Goal: Information Seeking & Learning: Check status

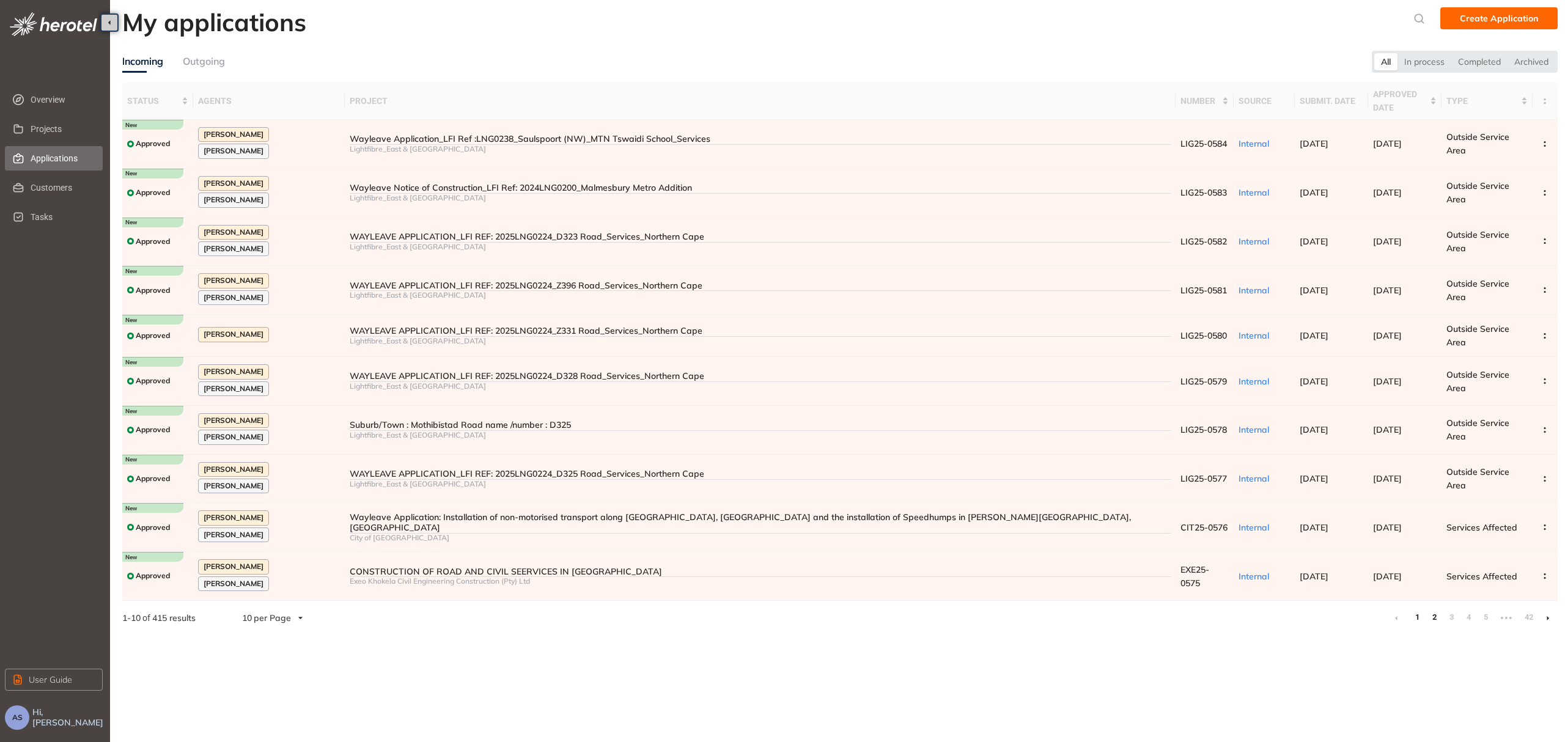
click at [1434, 608] on link "2" at bounding box center [1434, 617] width 12 height 18
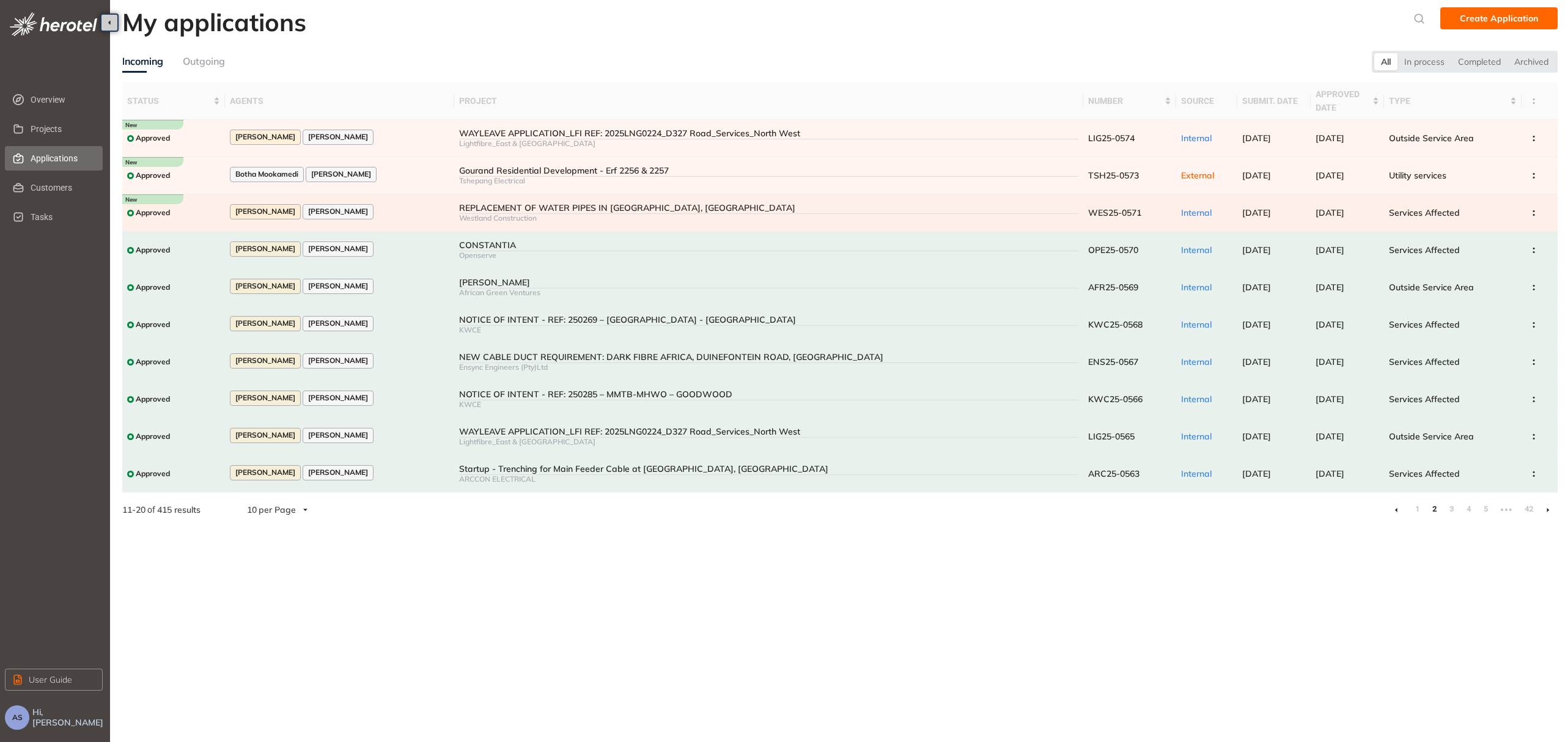
click at [696, 207] on div "REPLACEMENT OF WATER PIPES IN [GEOGRAPHIC_DATA], [GEOGRAPHIC_DATA]" at bounding box center [768, 208] width 619 height 10
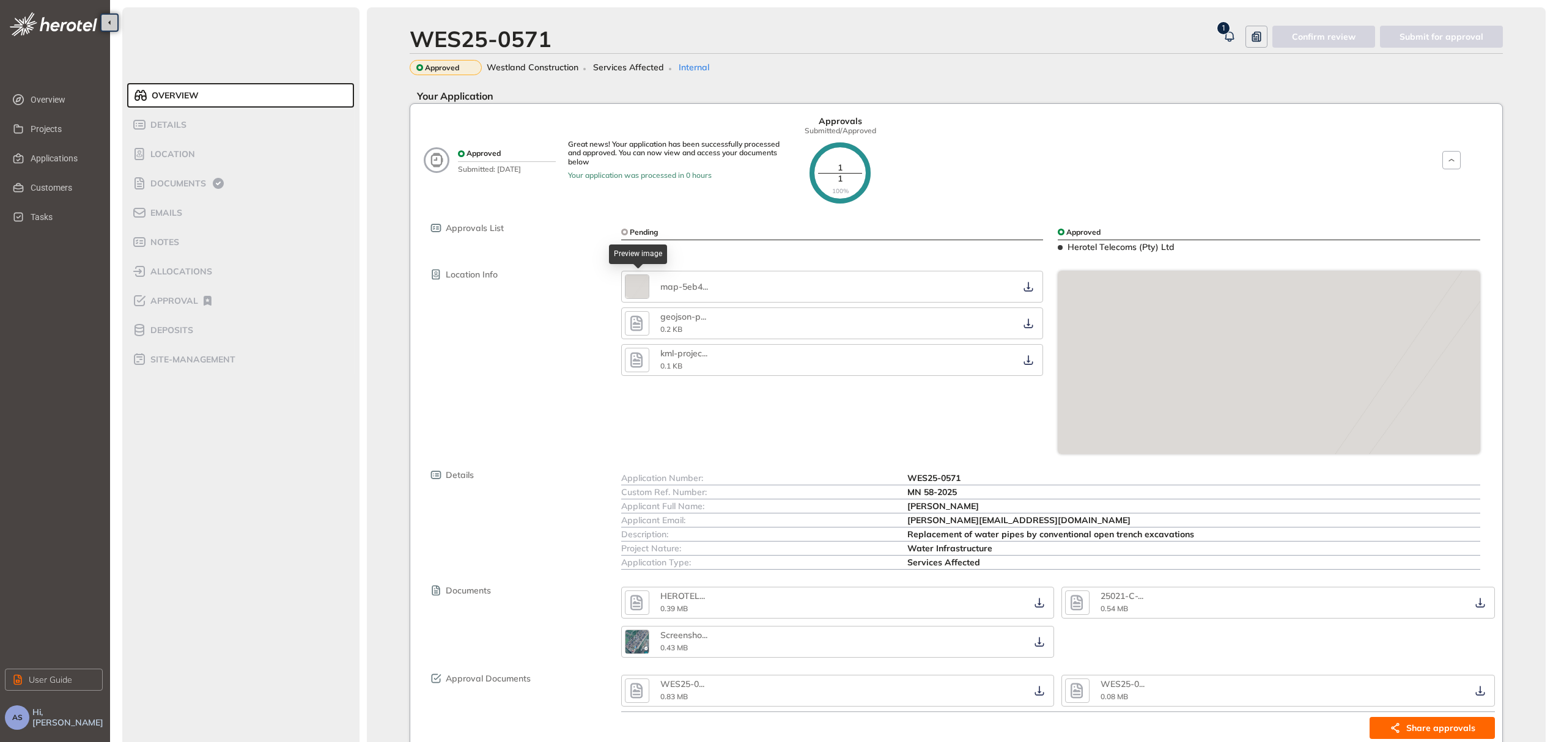
click at [642, 287] on img "button" at bounding box center [637, 286] width 23 height 23
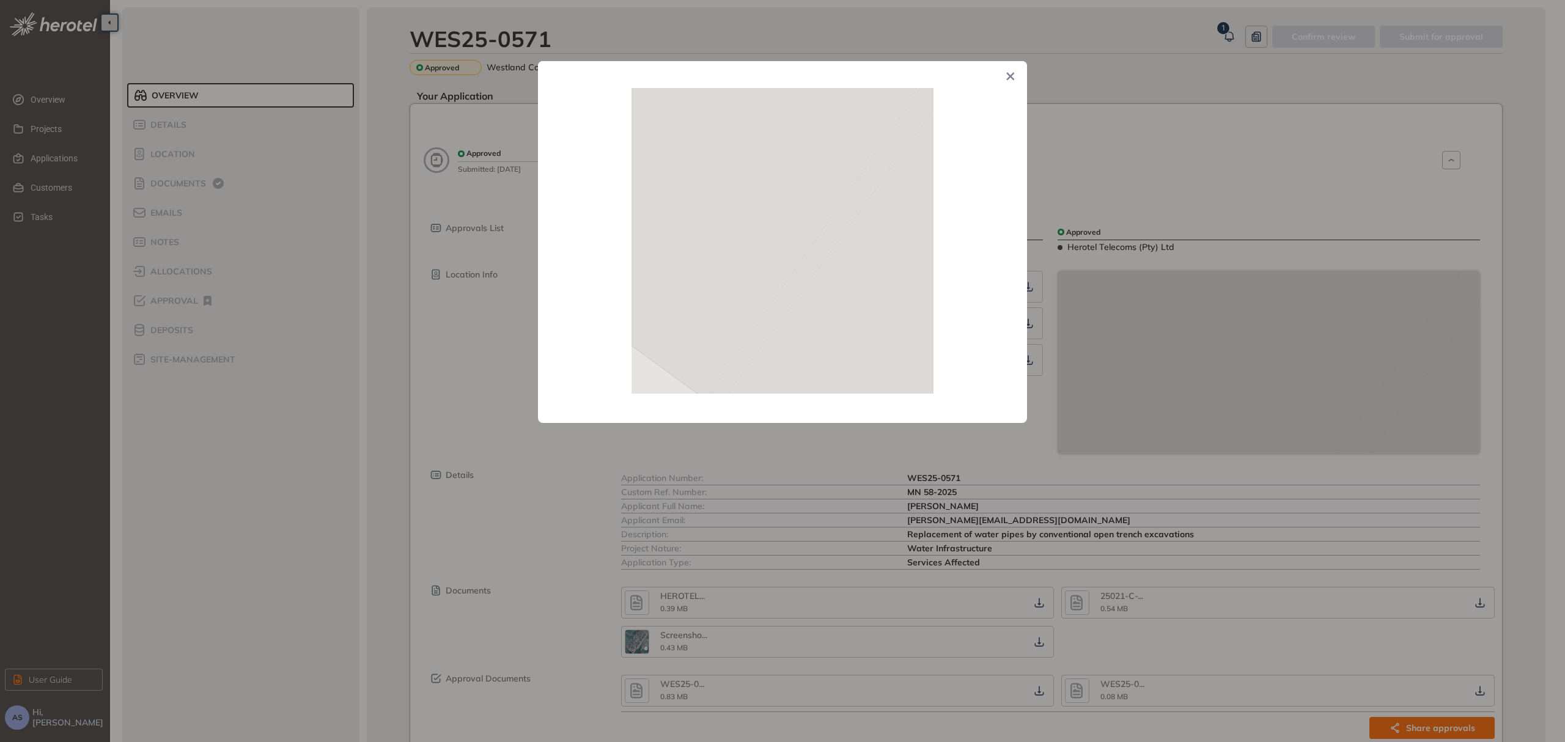
click at [1010, 72] on icon "Close" at bounding box center [1010, 76] width 9 height 9
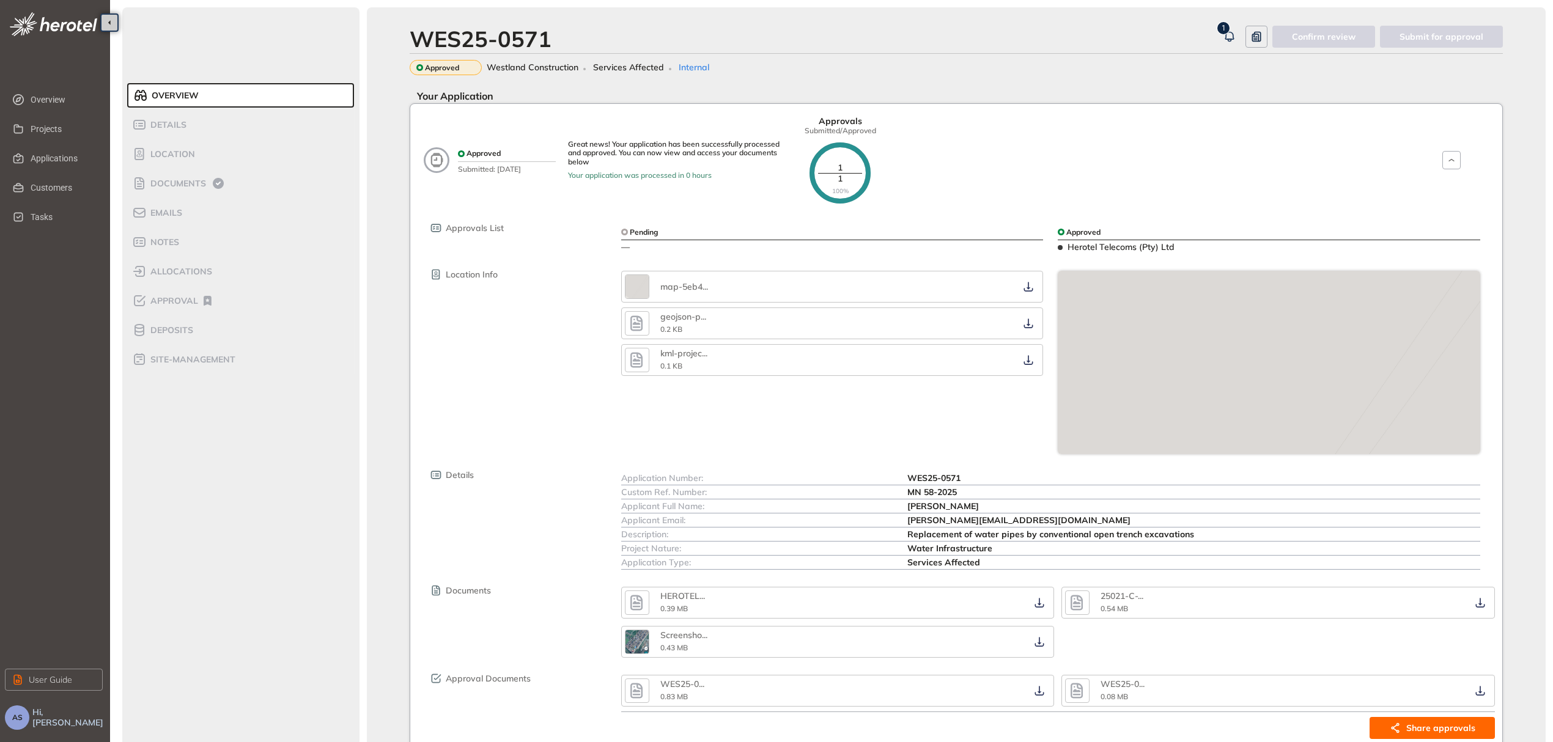
click at [644, 328] on icon "button" at bounding box center [636, 323] width 18 height 22
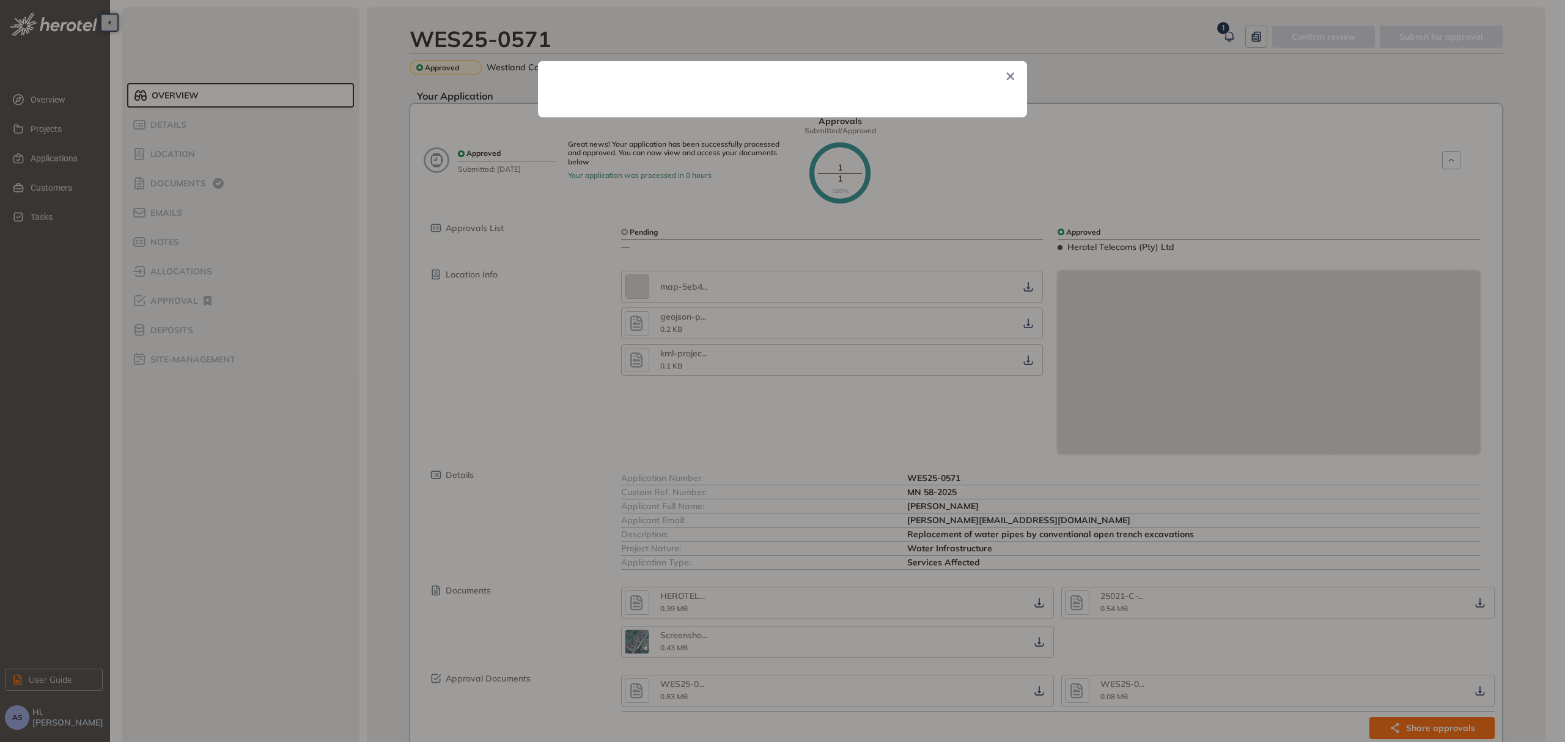
click at [1013, 79] on icon "Close" at bounding box center [1011, 77] width 8 height 8
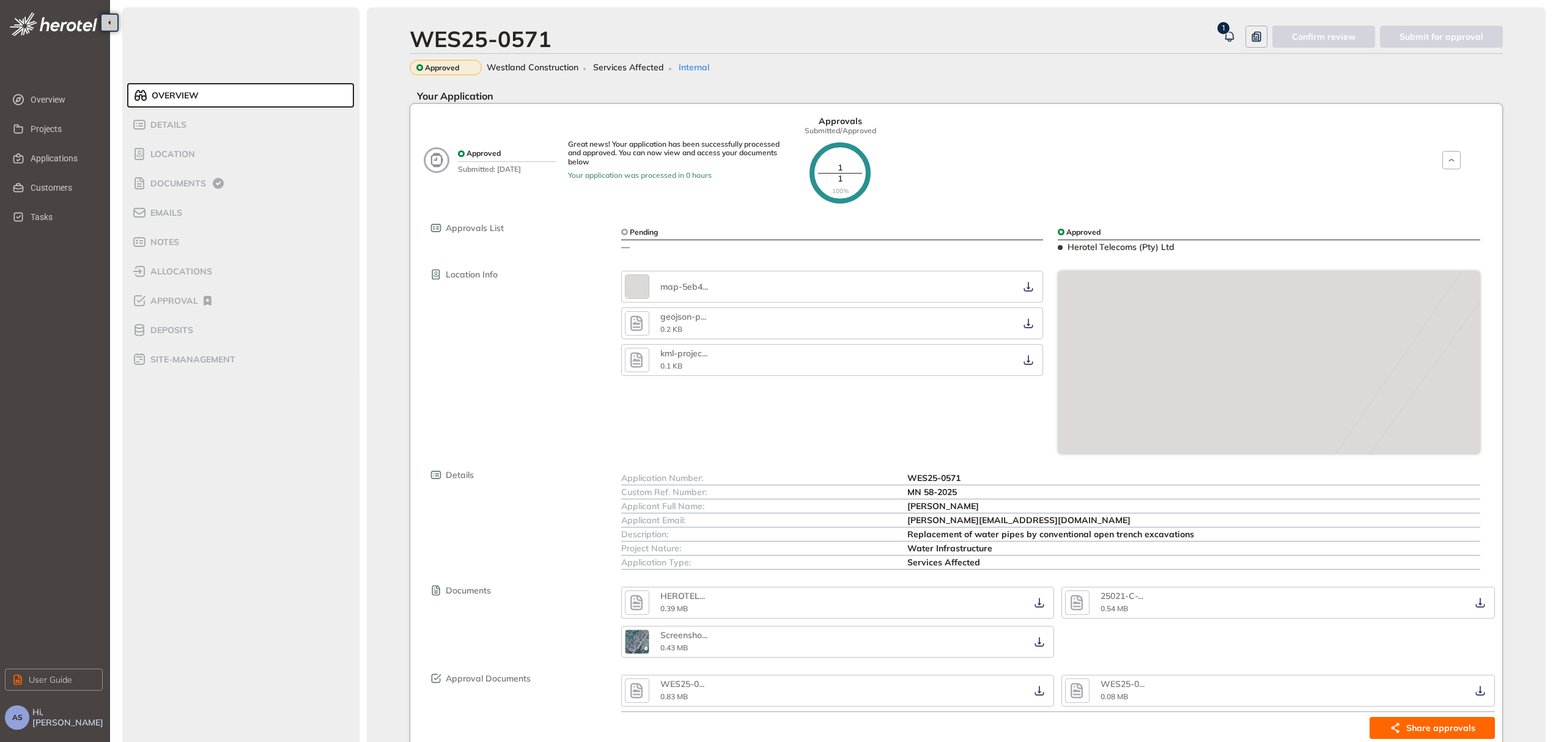
click at [641, 325] on icon "button" at bounding box center [636, 323] width 18 height 22
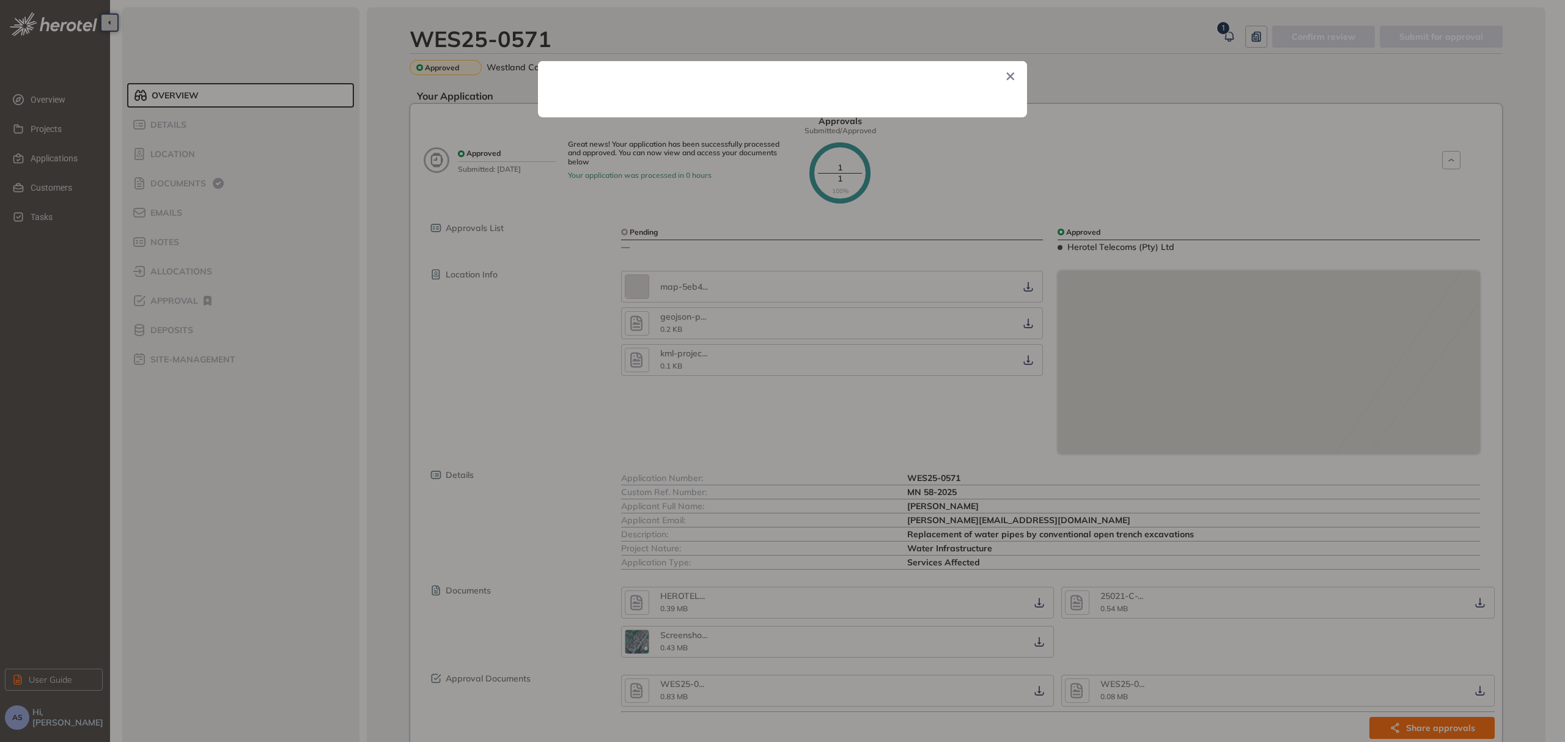
click at [1009, 81] on icon "Close" at bounding box center [1010, 76] width 9 height 9
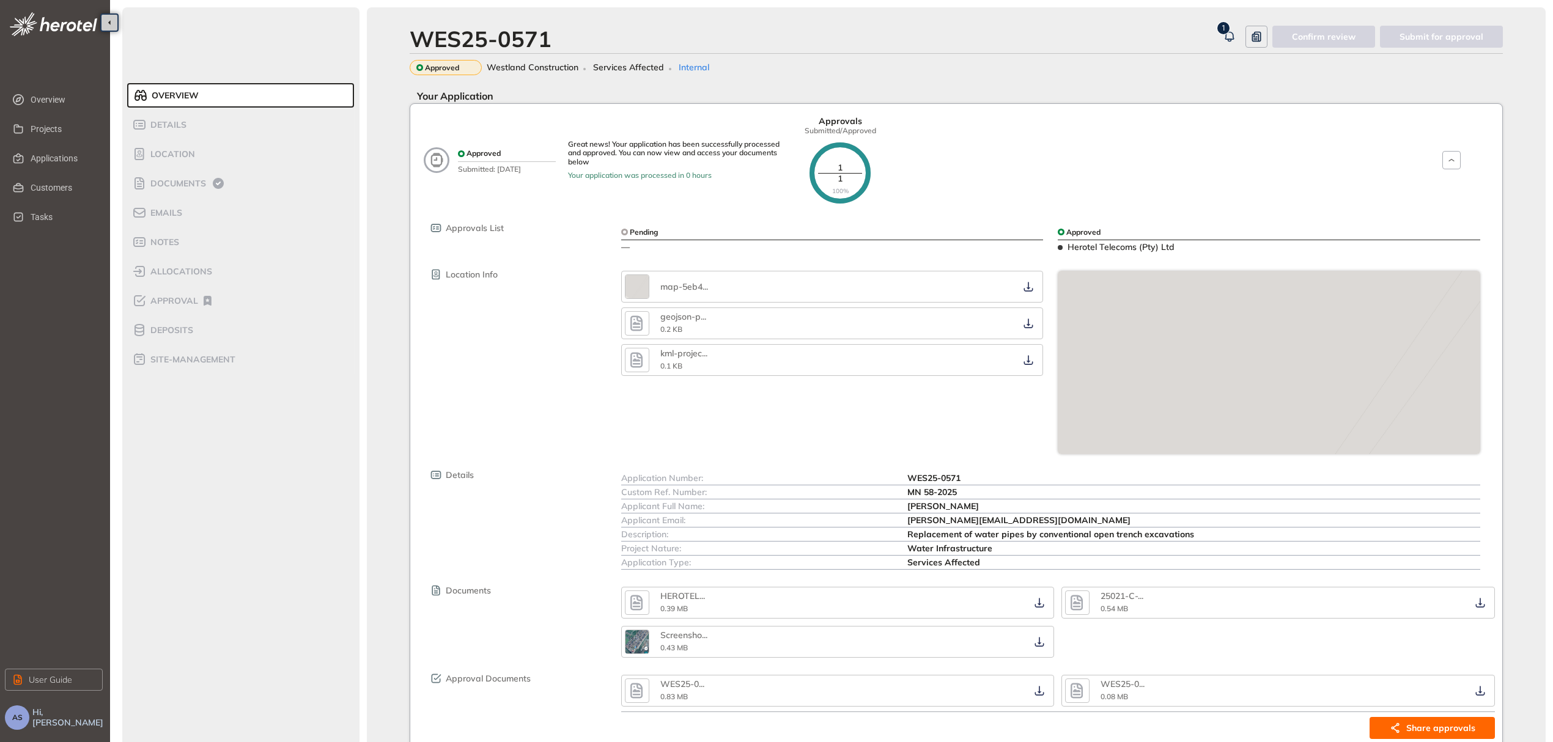
click at [641, 364] on icon "button" at bounding box center [636, 360] width 18 height 22
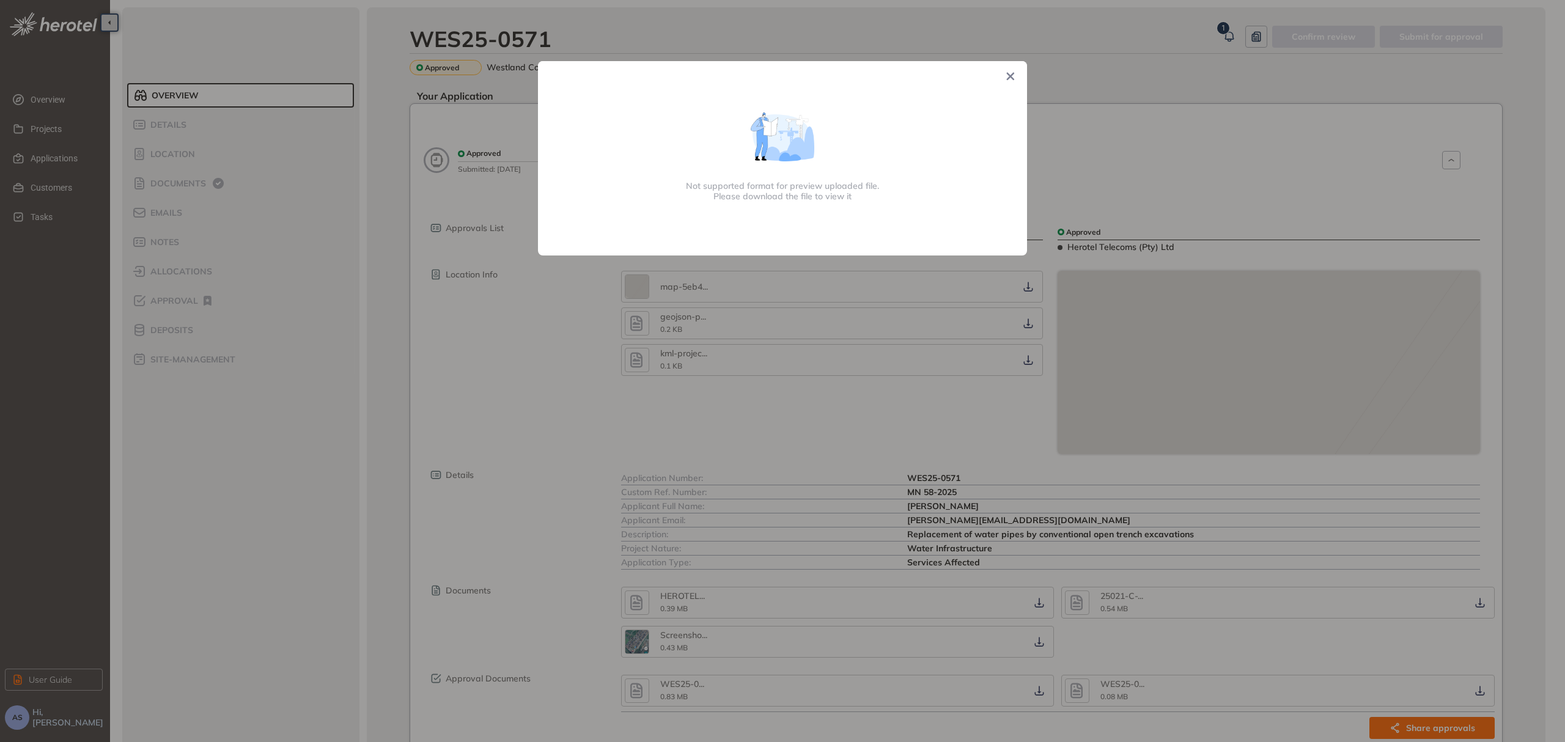
click at [1014, 75] on icon "Close" at bounding box center [1010, 76] width 9 height 9
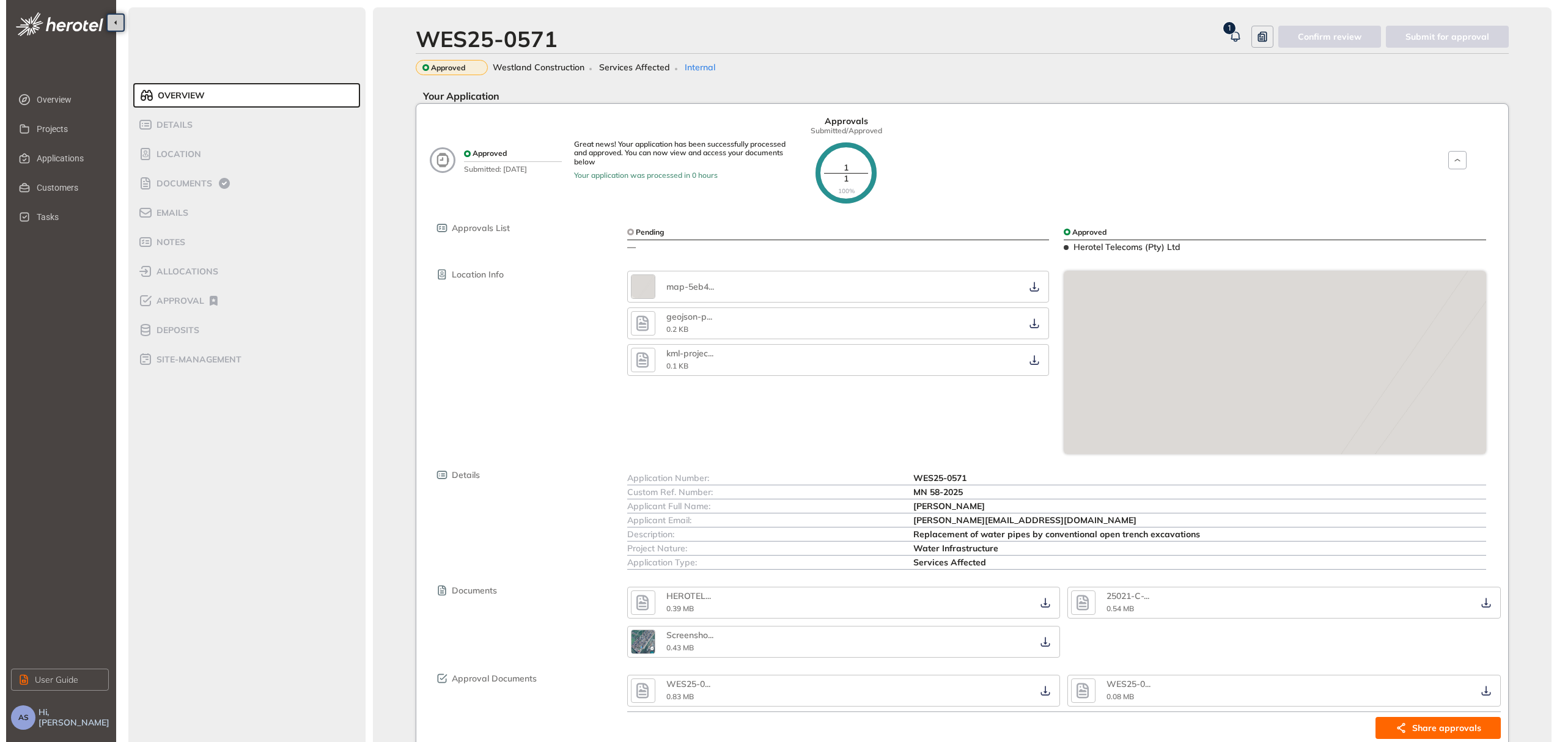
scroll to position [73, 0]
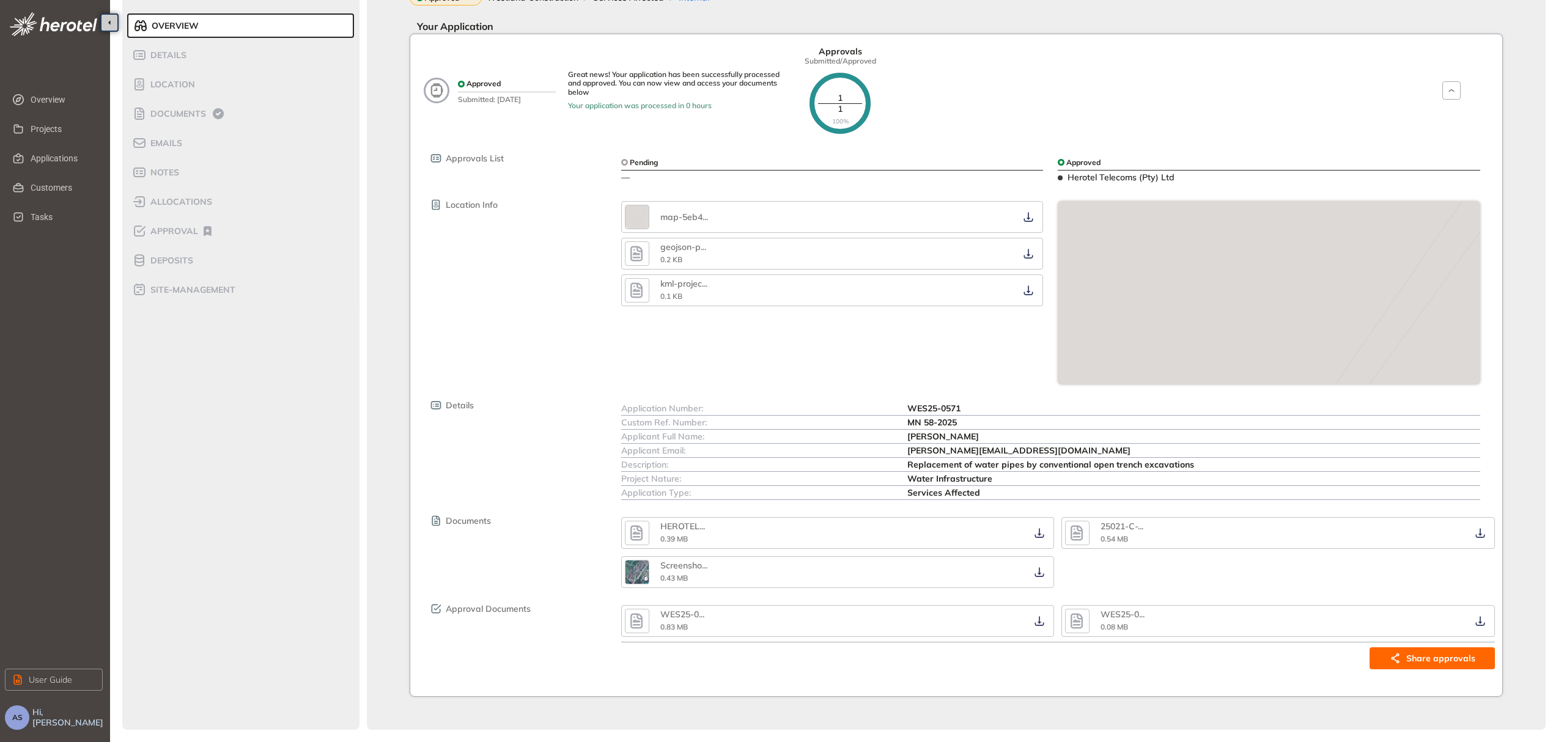
click at [632, 622] on icon "button" at bounding box center [636, 621] width 18 height 22
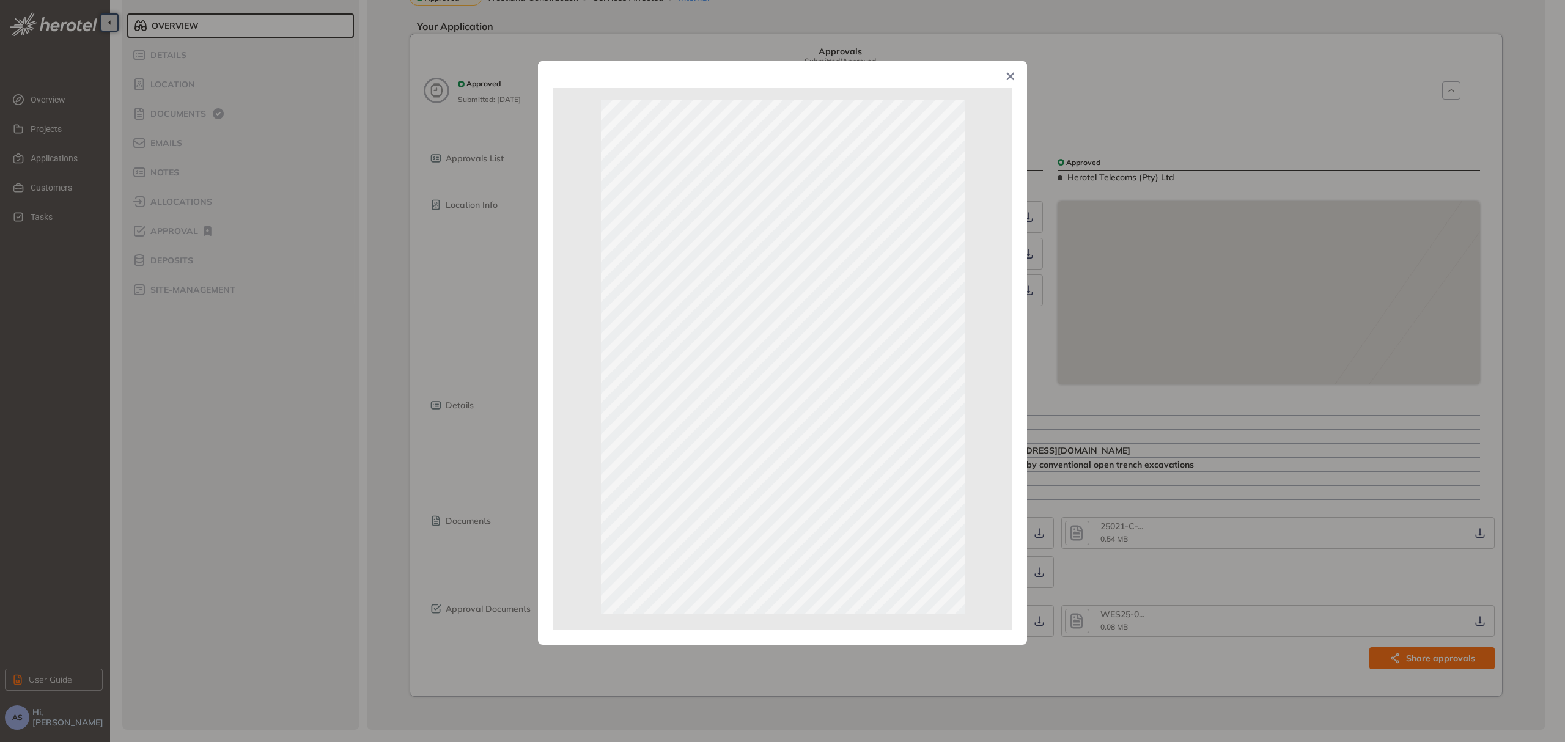
scroll to position [50, 0]
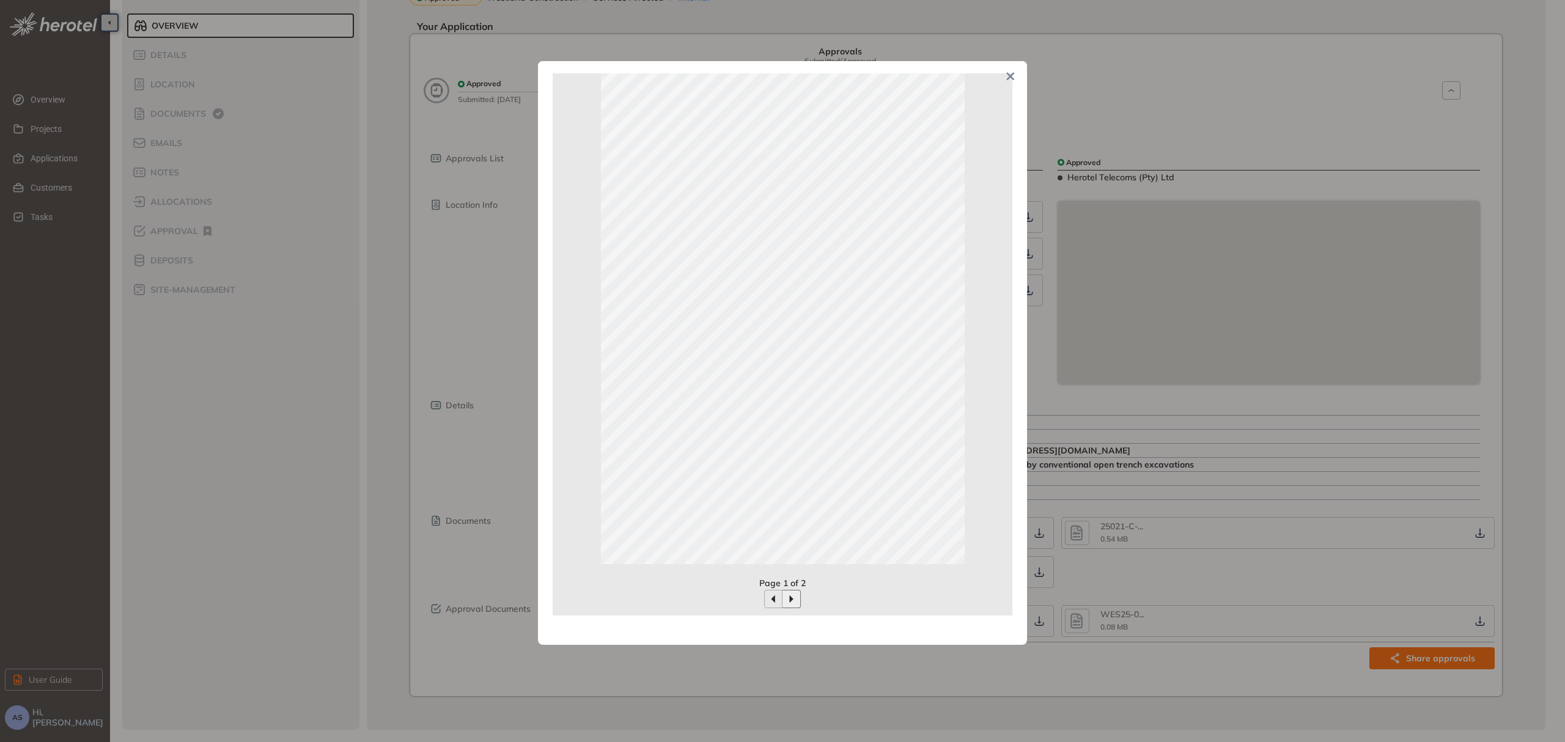
click at [791, 602] on icon "button" at bounding box center [792, 599] width 10 height 10
click at [1013, 78] on icon "Close" at bounding box center [1010, 76] width 9 height 9
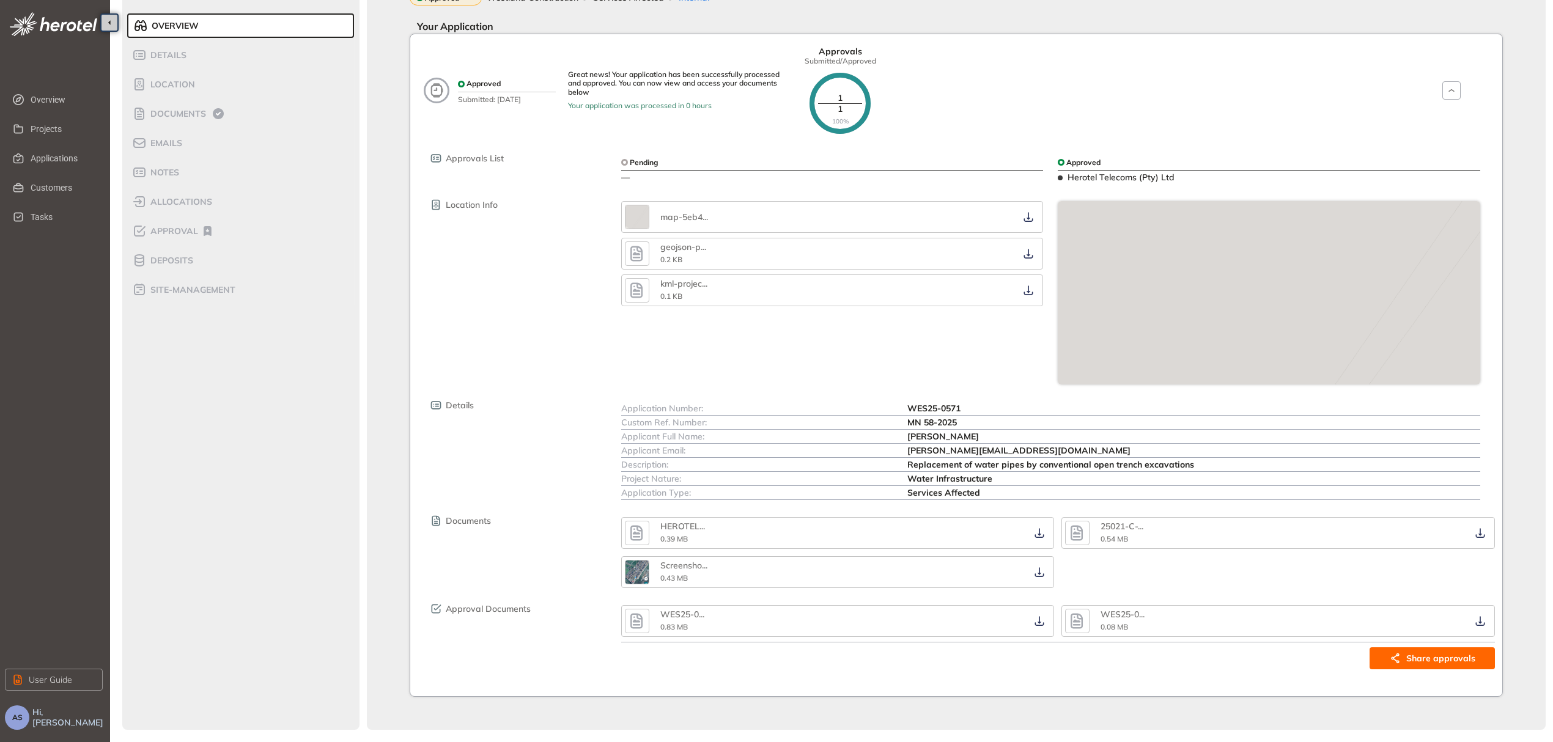
click at [1073, 534] on icon "button" at bounding box center [1077, 533] width 18 height 22
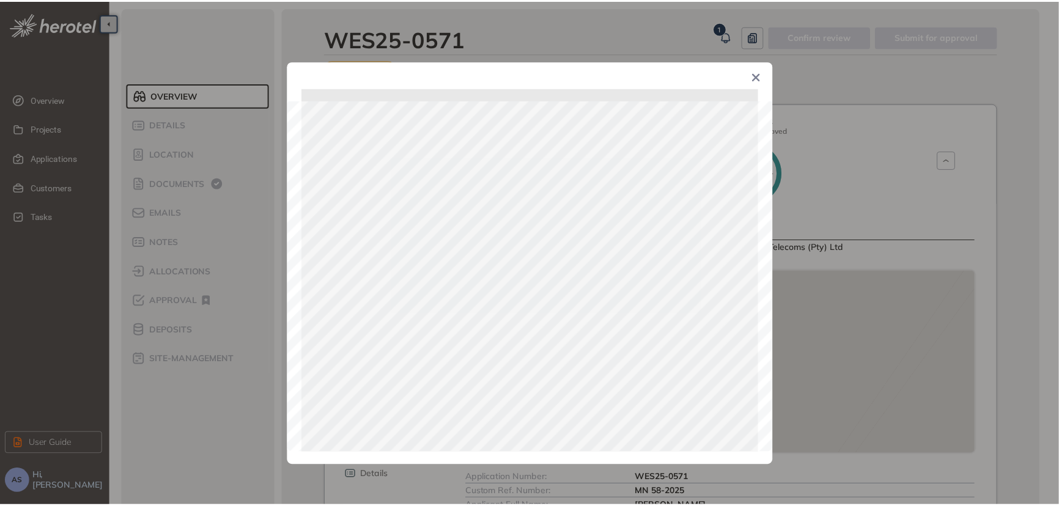
scroll to position [1161, 0]
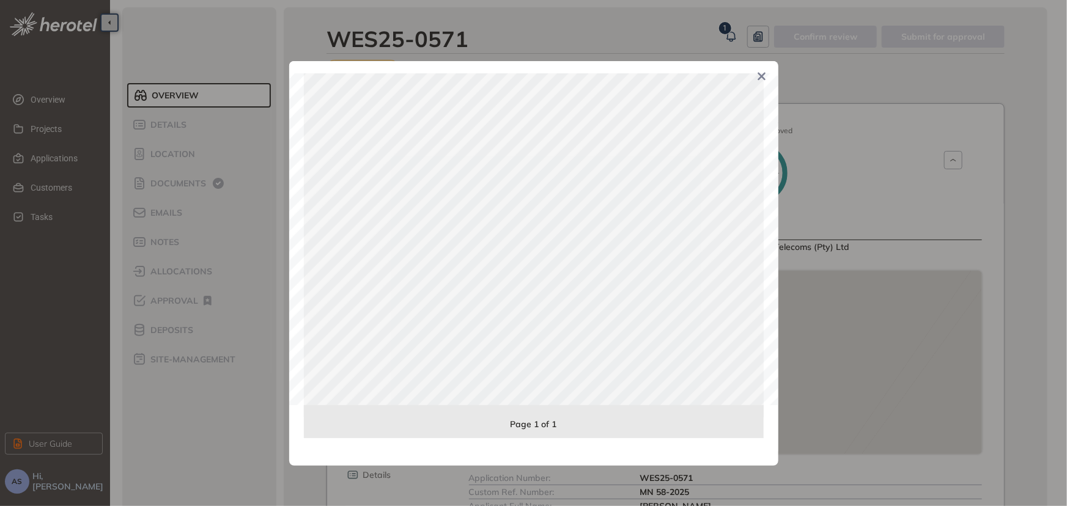
click at [763, 78] on icon "Close" at bounding box center [762, 77] width 8 height 8
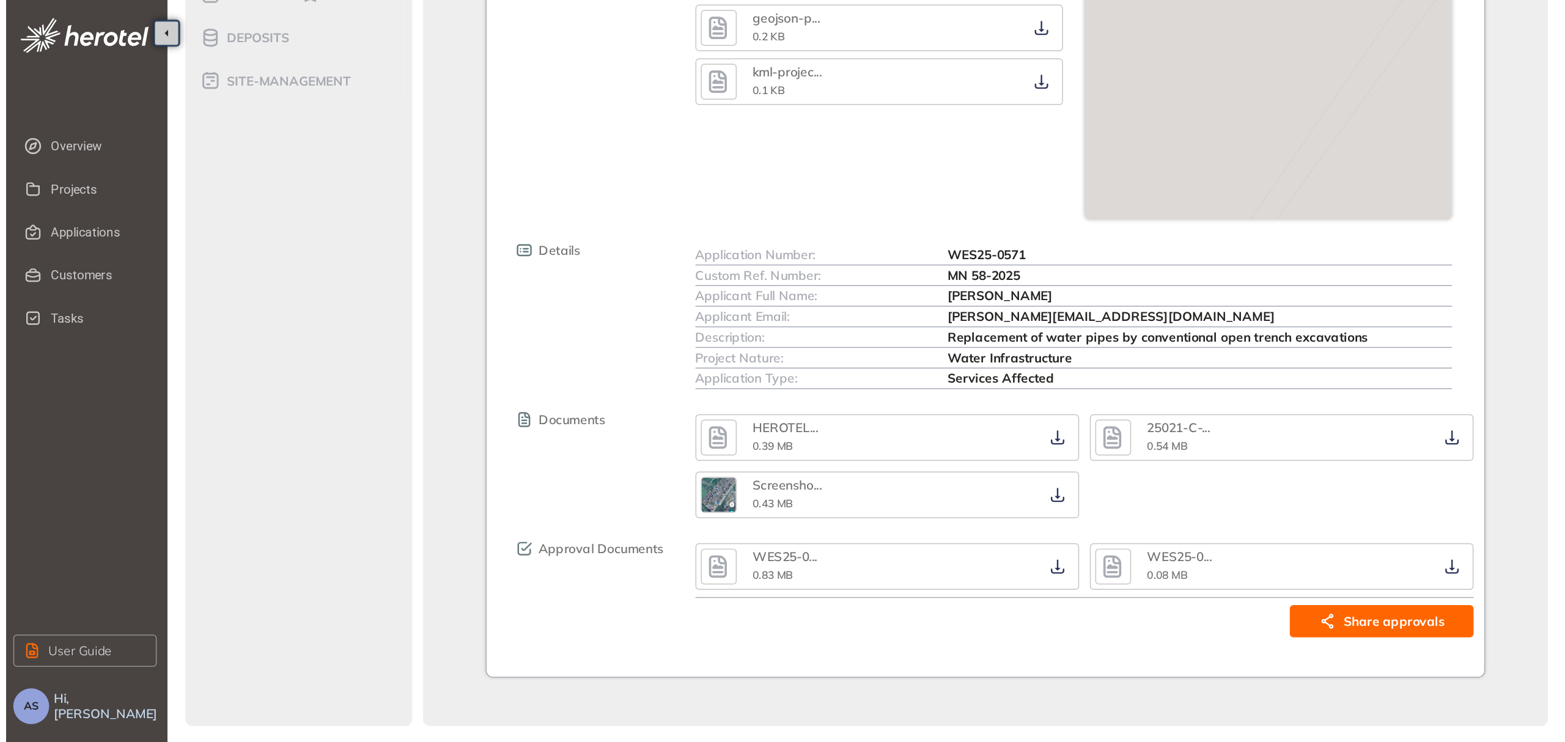
scroll to position [73, 0]
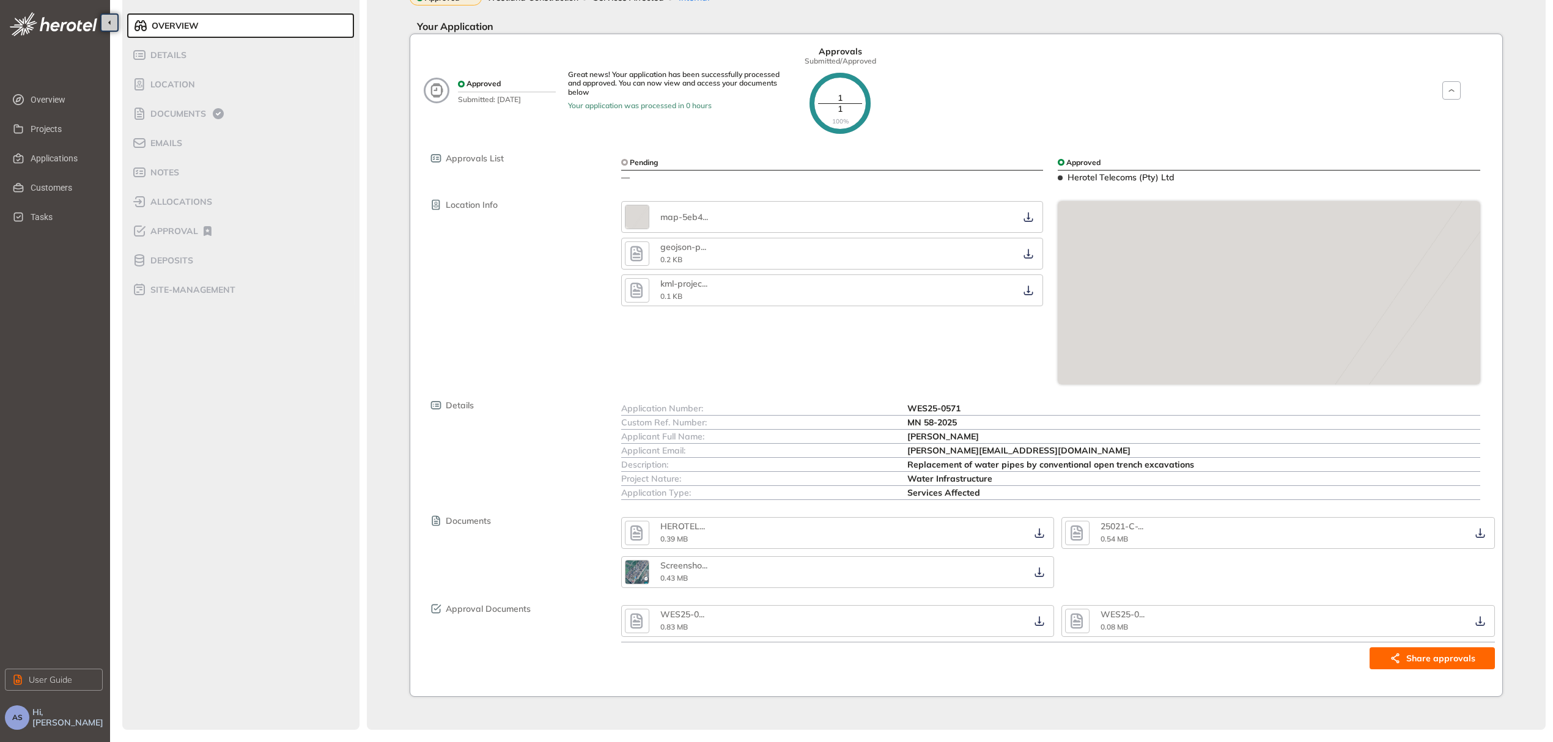
click at [642, 622] on icon "button" at bounding box center [636, 621] width 12 height 15
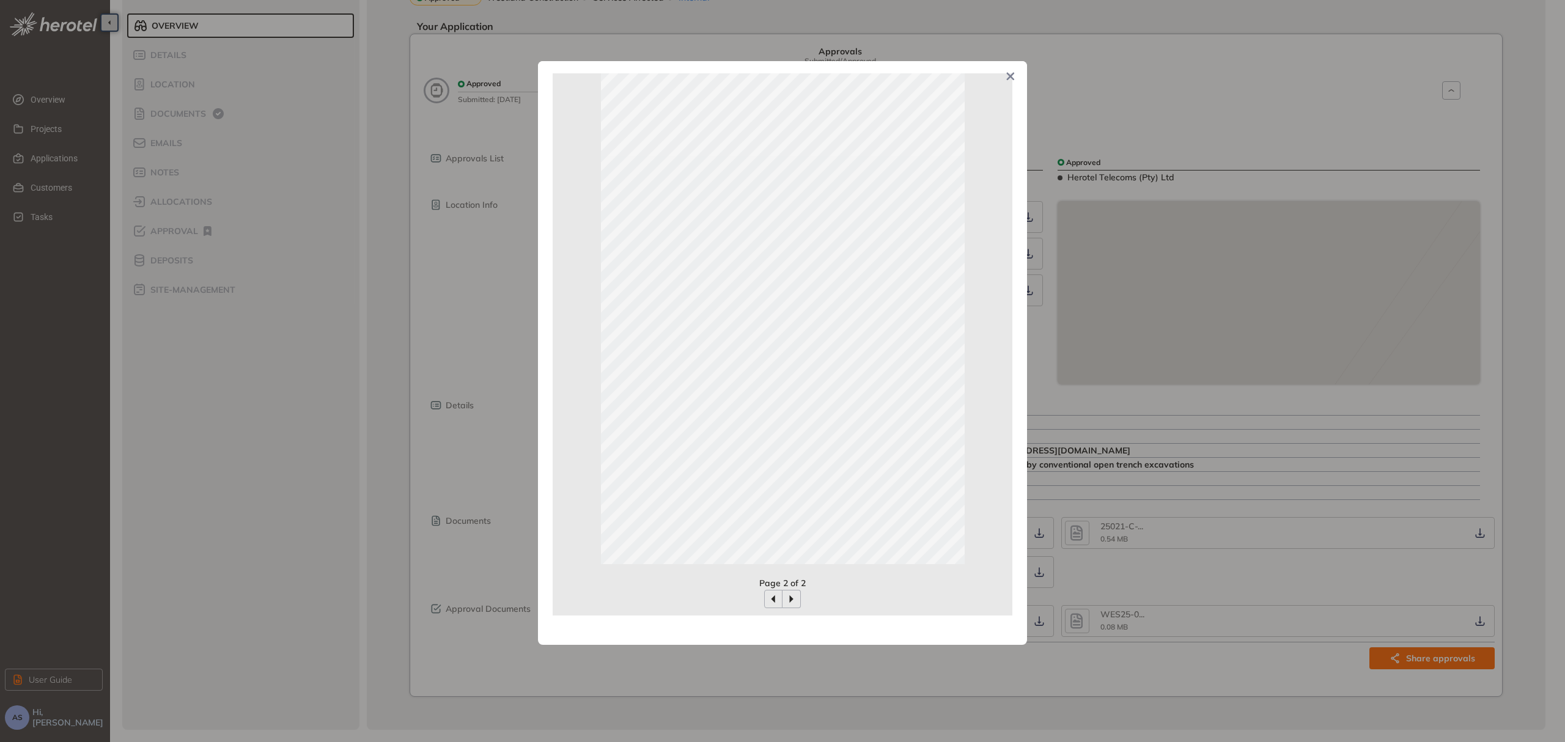
click at [1006, 75] on icon "Close" at bounding box center [1010, 76] width 9 height 9
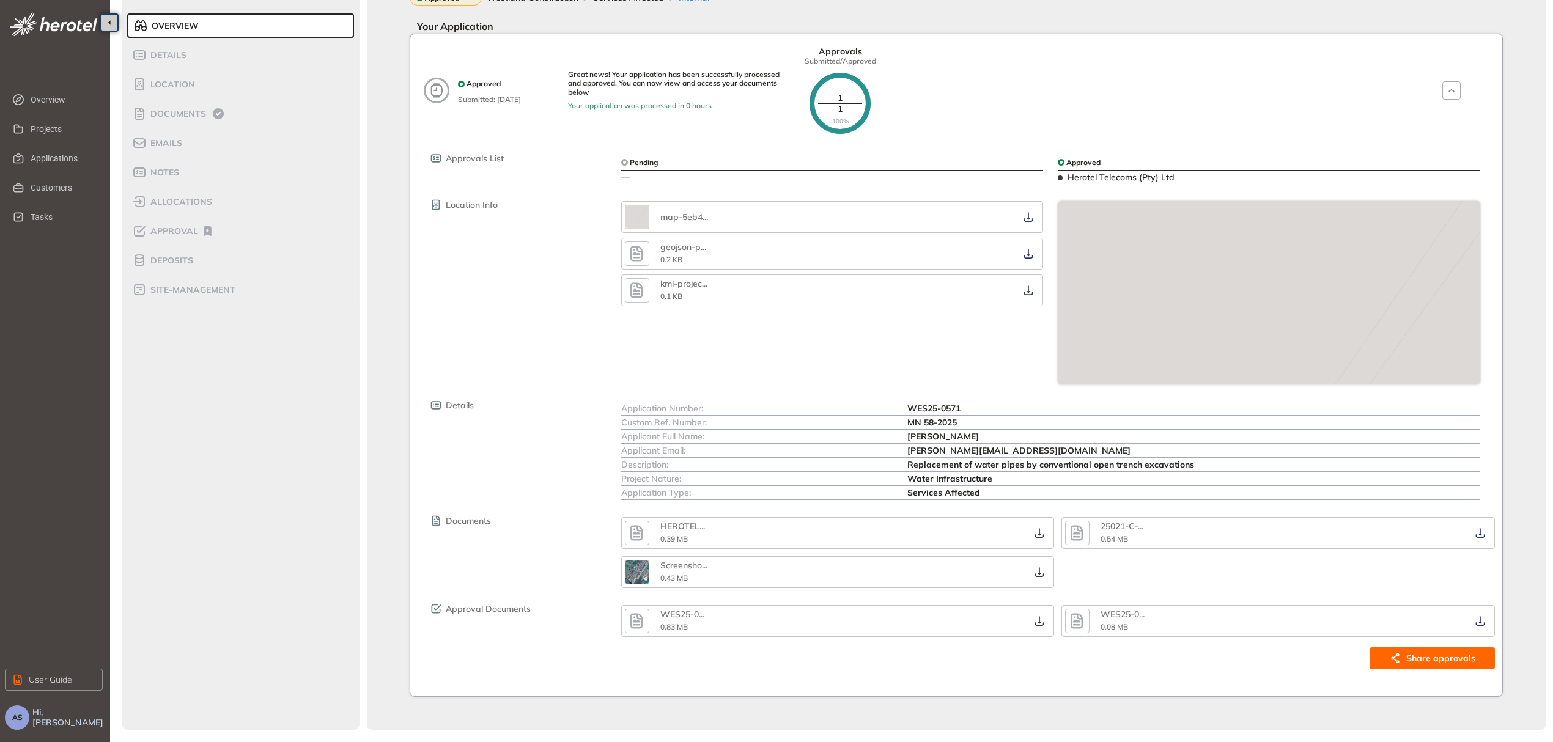
click at [1076, 622] on icon "button" at bounding box center [1077, 621] width 18 height 22
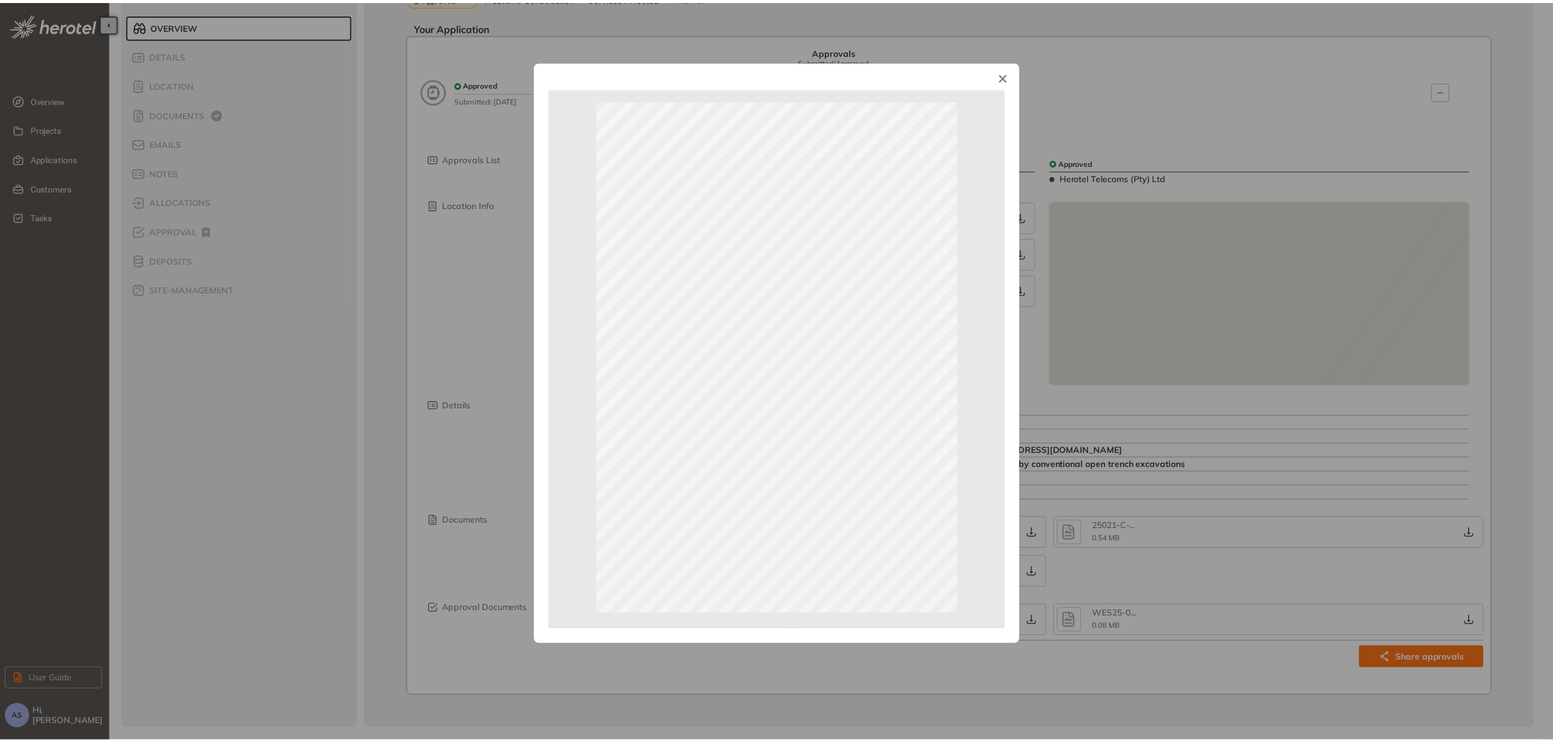
scroll to position [32, 0]
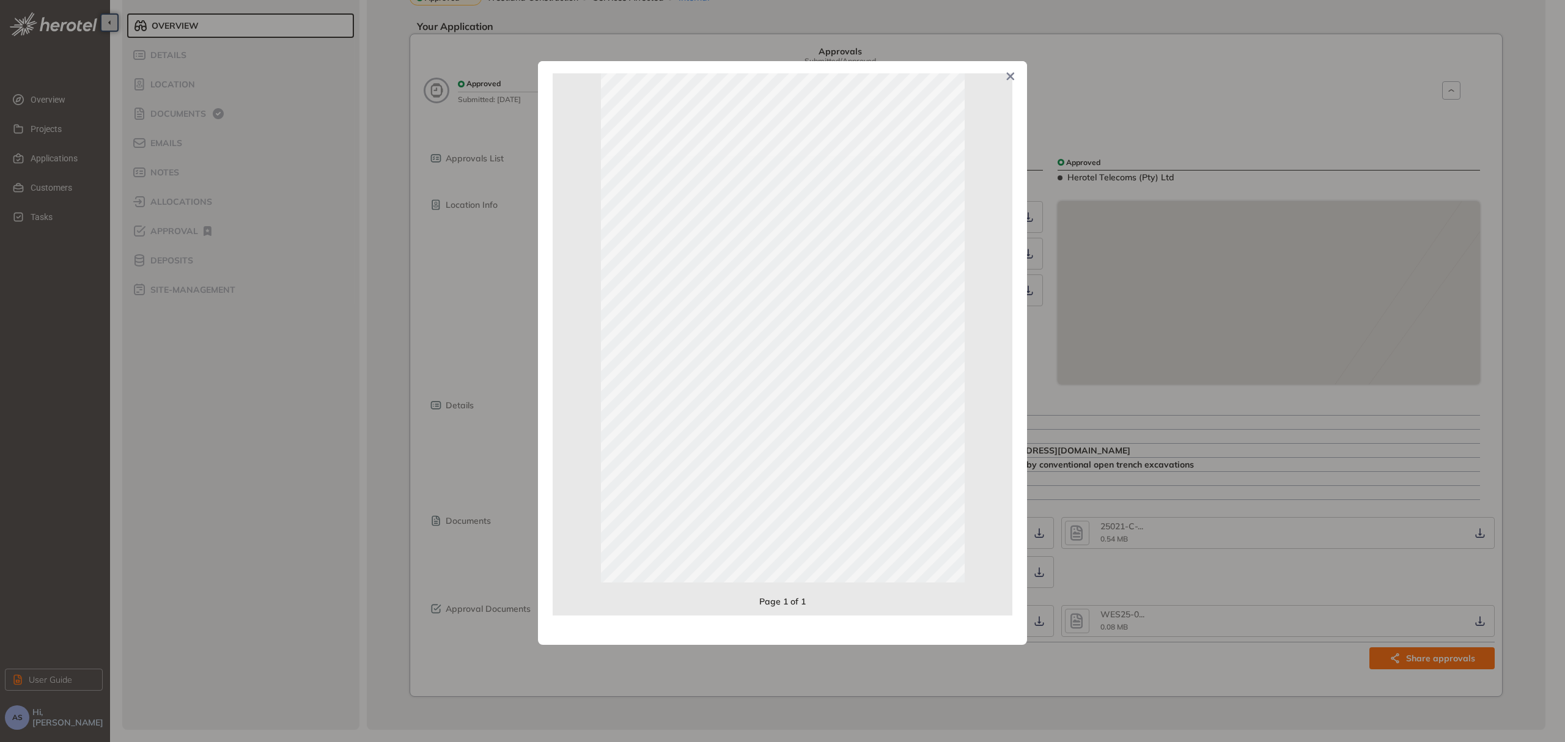
click at [1013, 78] on icon "Close" at bounding box center [1011, 77] width 8 height 8
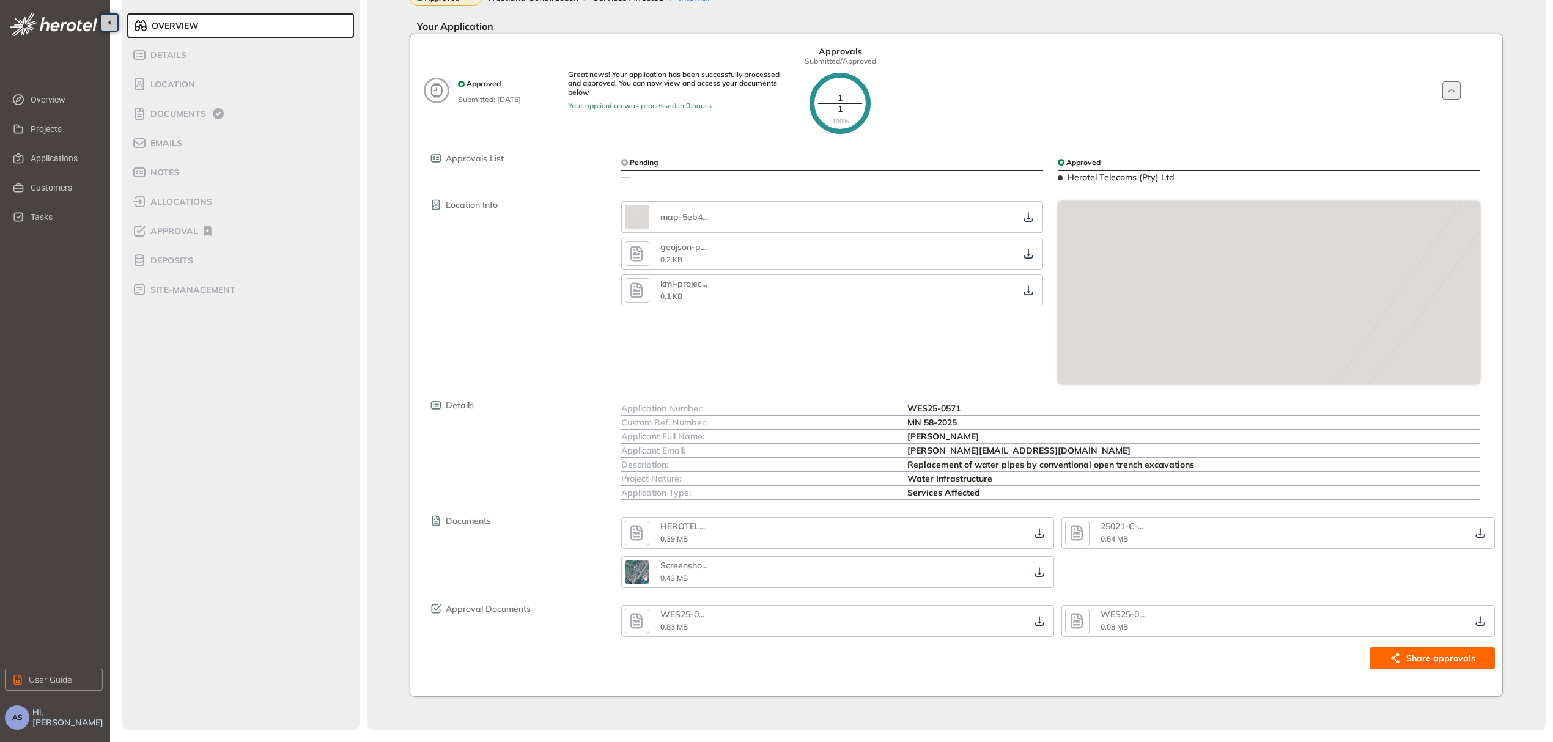
click at [1449, 89] on icon "button" at bounding box center [1451, 91] width 12 height 10
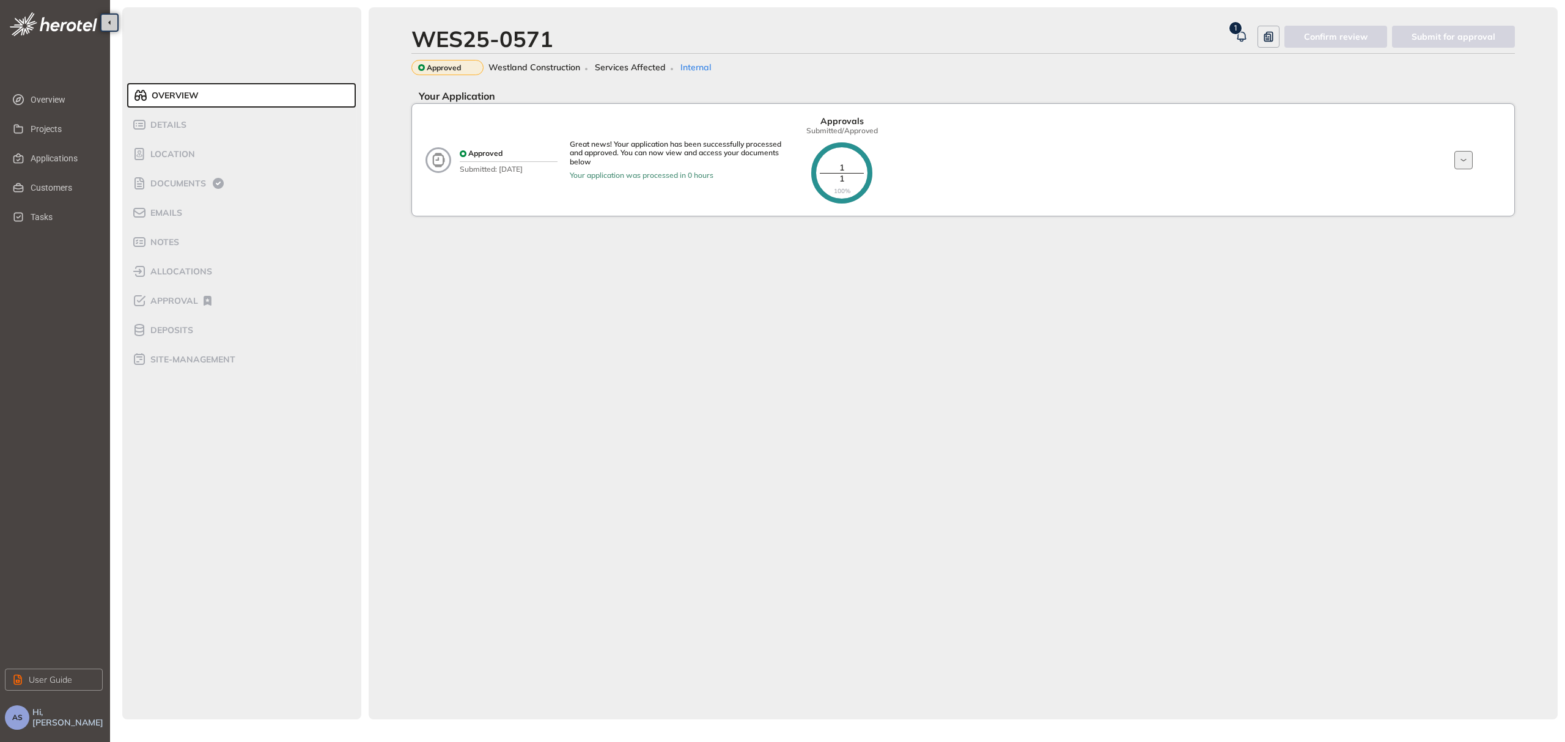
click at [1464, 161] on icon "button" at bounding box center [1464, 160] width 6 height 2
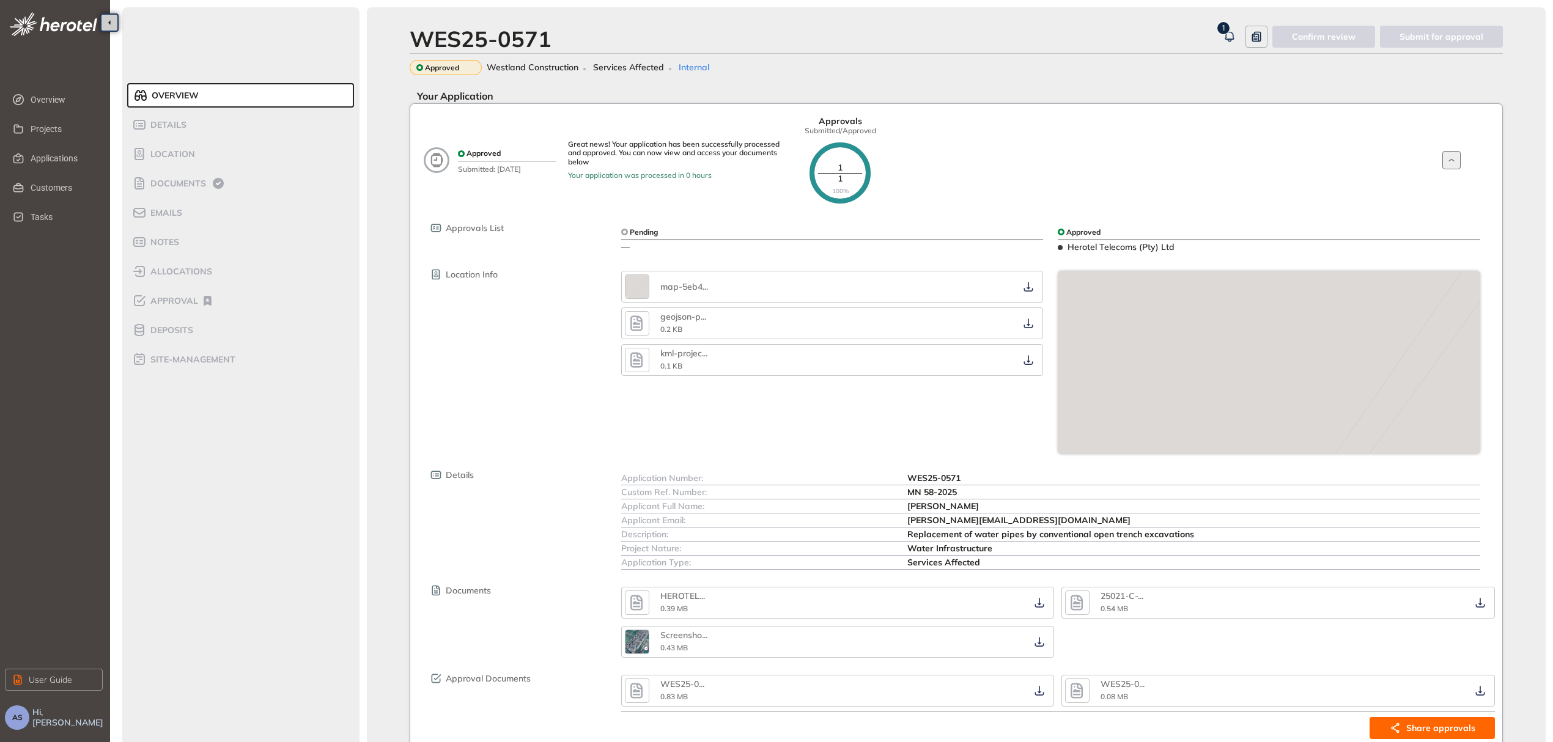
click at [644, 358] on icon "button" at bounding box center [636, 360] width 18 height 22
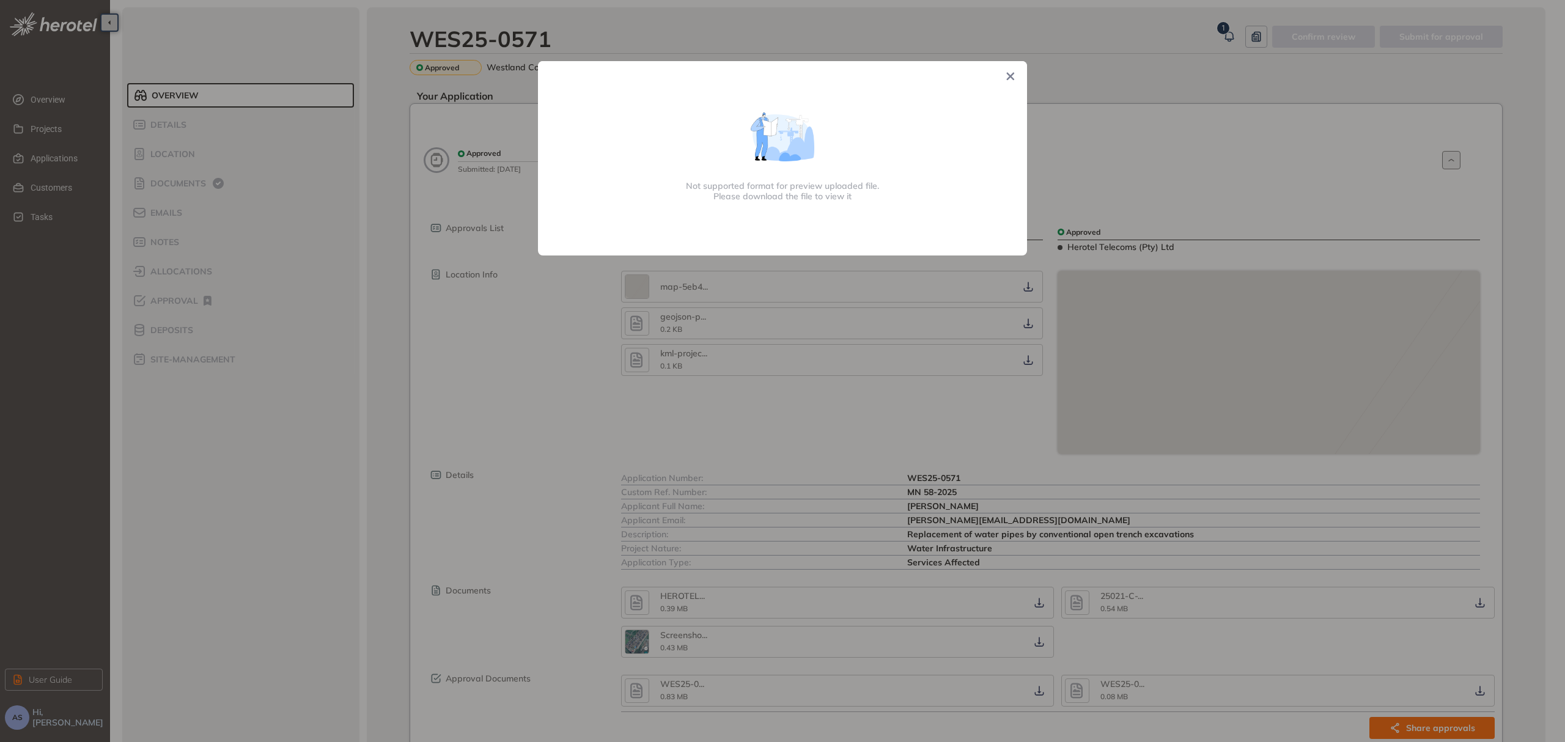
click at [1013, 76] on icon "Close" at bounding box center [1010, 76] width 9 height 9
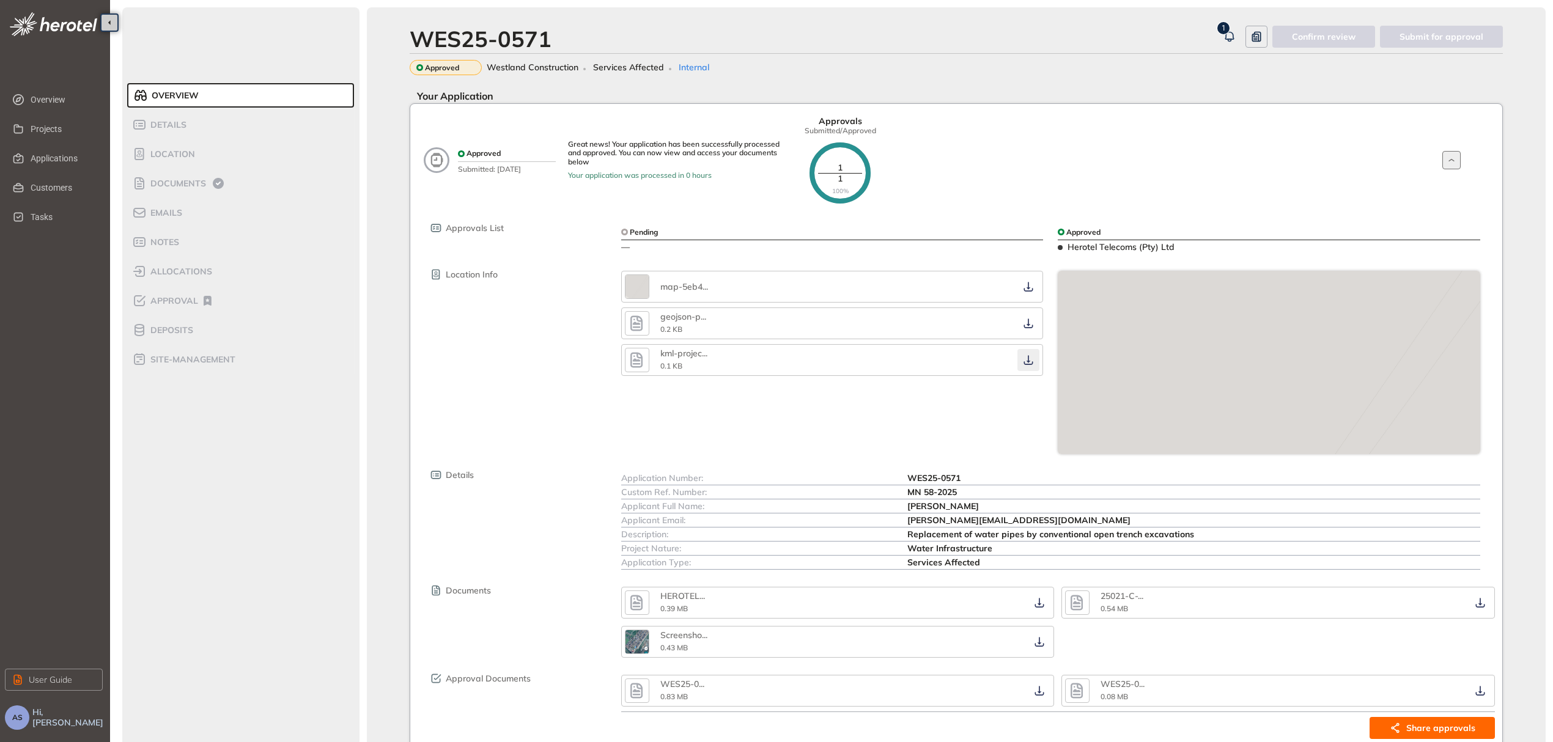
click at [1030, 367] on button "button" at bounding box center [1028, 360] width 22 height 22
click at [1263, 38] on icon "button" at bounding box center [1256, 36] width 12 height 15
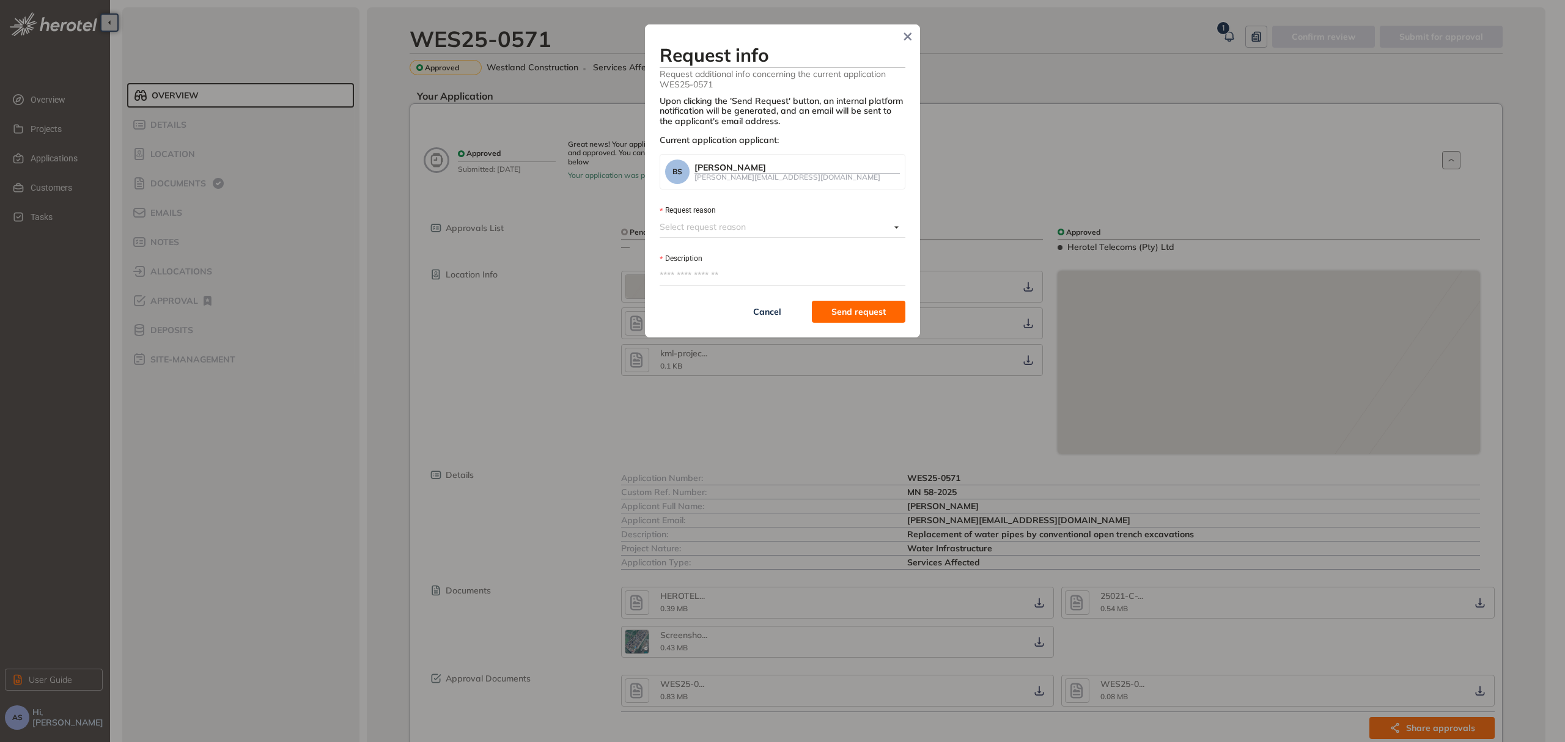
click at [759, 225] on input "Request reason" at bounding box center [775, 227] width 231 height 18
click at [679, 314] on div "Other" at bounding box center [782, 310] width 231 height 13
click at [681, 279] on textarea "Description" at bounding box center [783, 276] width 246 height 20
click at [769, 174] on div "[PERSON_NAME][EMAIL_ADDRESS][DOMAIN_NAME]" at bounding box center [797, 177] width 205 height 8
click at [726, 271] on textarea "Description" at bounding box center [783, 276] width 246 height 20
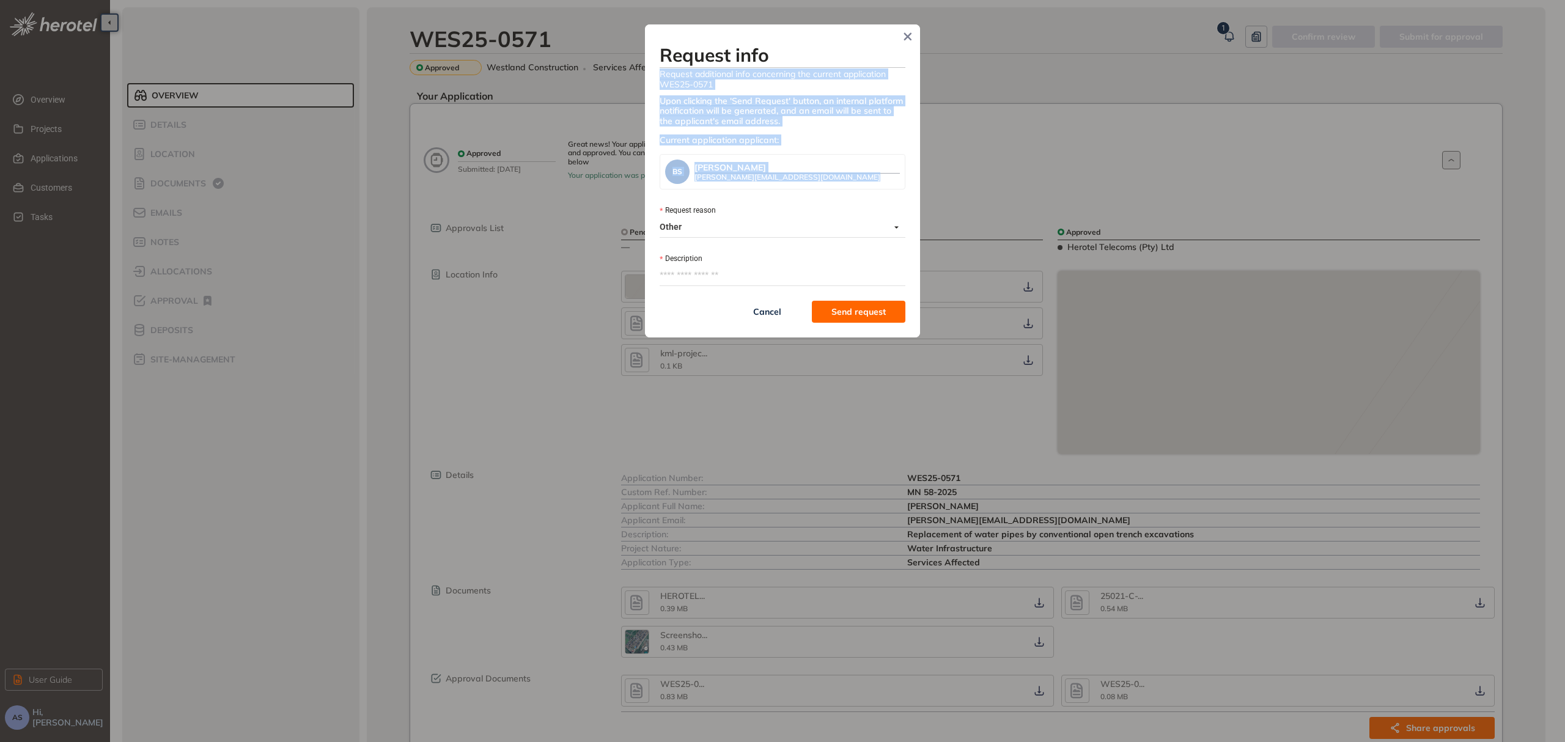
drag, startPoint x: 789, startPoint y: 28, endPoint x: 596, endPoint y: 201, distance: 259.4
click at [596, 201] on div "Request info Request additional info concerning the current application WES25-0…" at bounding box center [782, 371] width 1565 height 742
click at [837, 149] on form "Current application applicant: BS [PERSON_NAME] [PERSON_NAME][EMAIL_ADDRESS][DO…" at bounding box center [783, 229] width 246 height 188
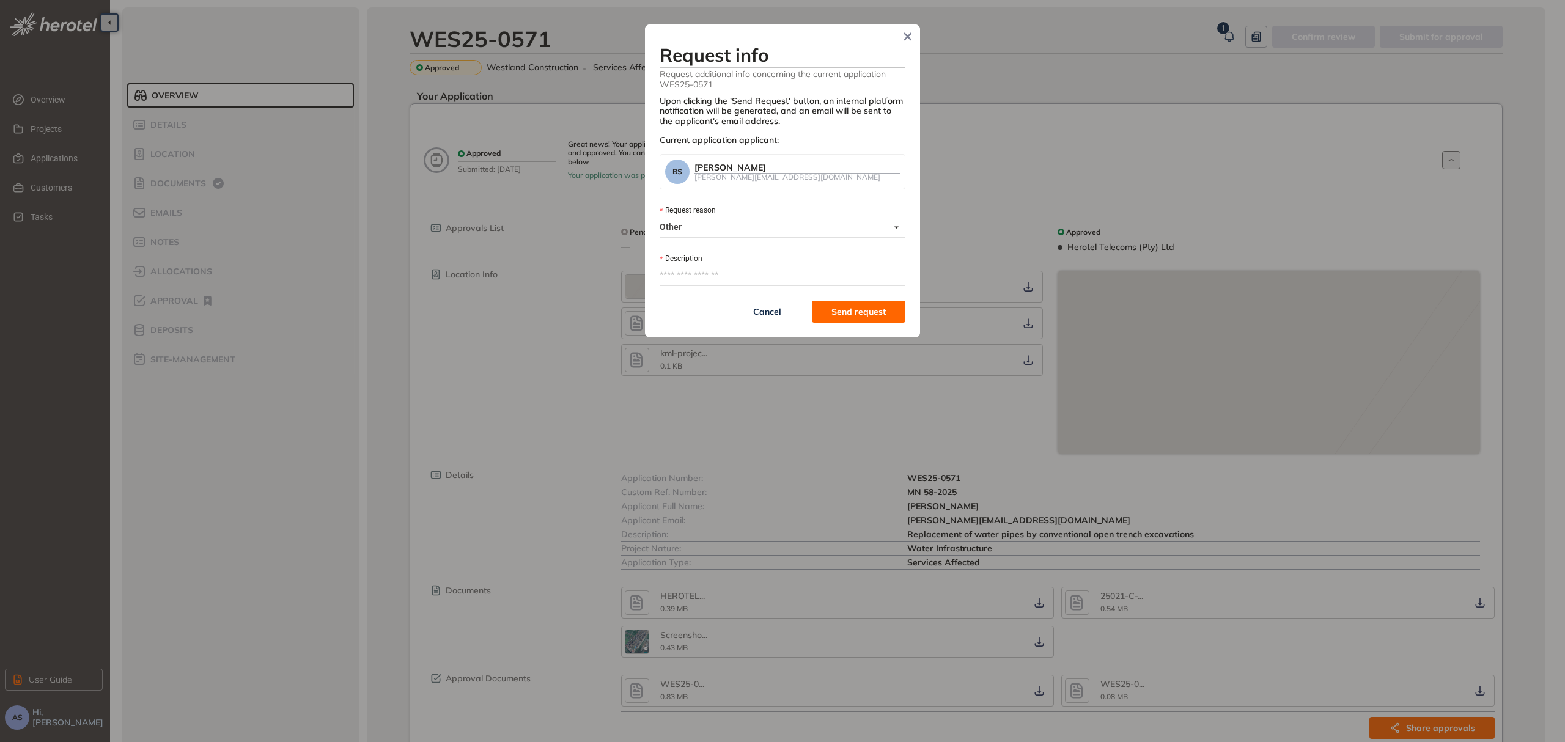
click at [751, 164] on div "[PERSON_NAME]" at bounding box center [797, 168] width 205 height 10
drag, startPoint x: 778, startPoint y: 164, endPoint x: 675, endPoint y: 163, distance: 103.4
click at [675, 163] on div "BS [PERSON_NAME] [PERSON_NAME][EMAIL_ADDRESS][DOMAIN_NAME]" at bounding box center [782, 172] width 235 height 24
click at [756, 231] on span "Other" at bounding box center [779, 228] width 239 height 20
click at [748, 253] on div "Outstanding documents" at bounding box center [782, 251] width 231 height 13
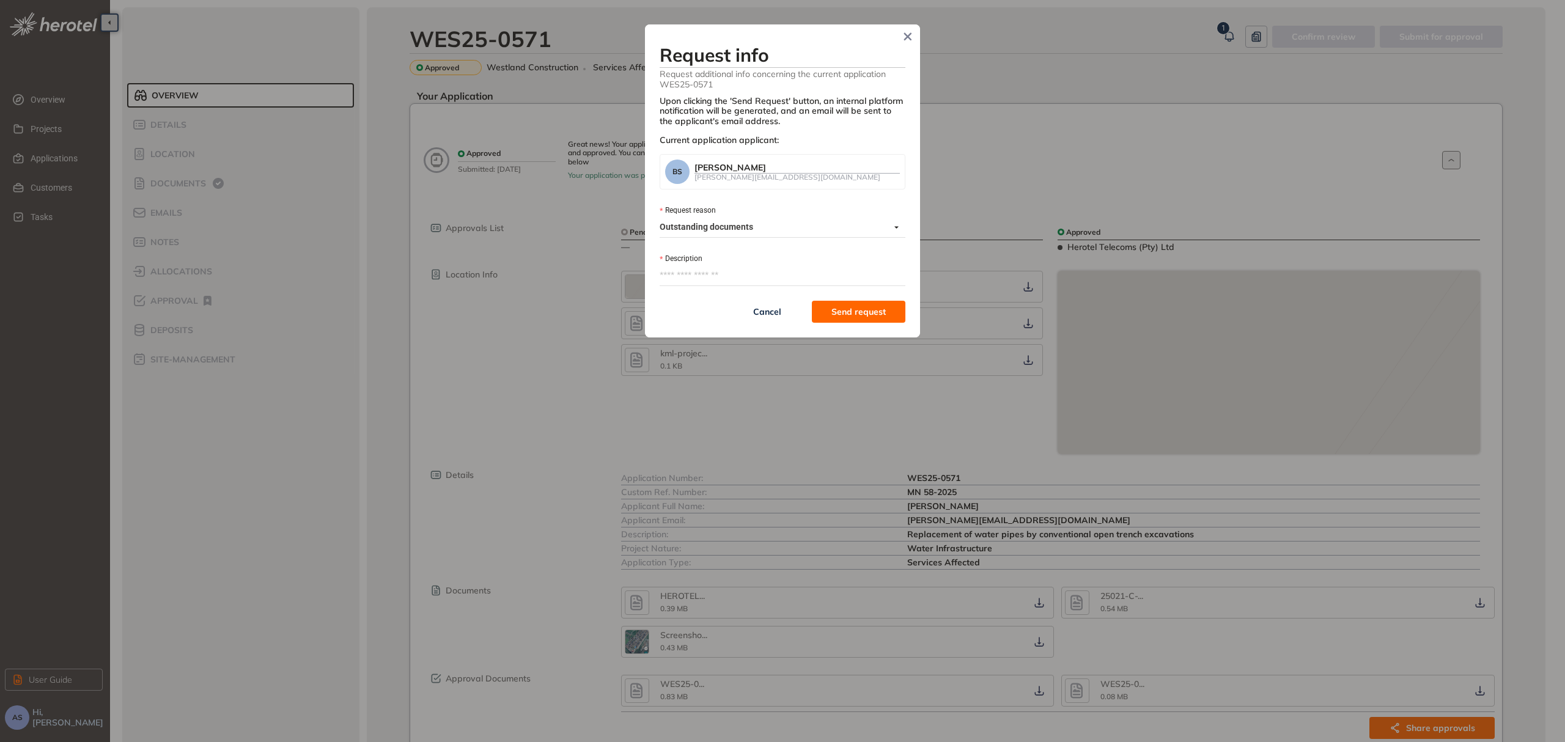
click at [707, 276] on textarea "Description" at bounding box center [783, 276] width 246 height 20
click at [734, 275] on textarea "Description" at bounding box center [783, 276] width 246 height 20
paste textarea "**********"
type textarea "**********"
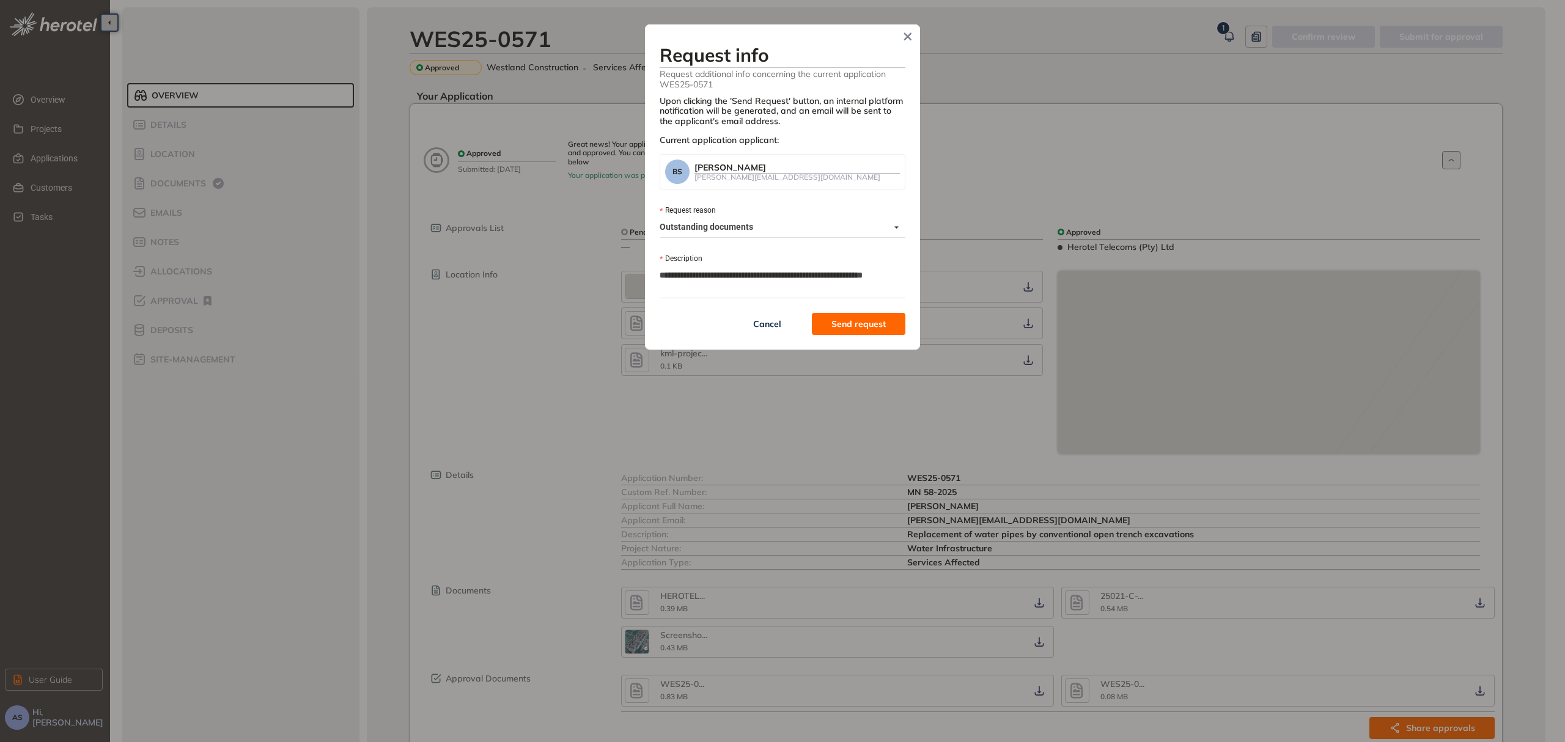
type textarea "**********"
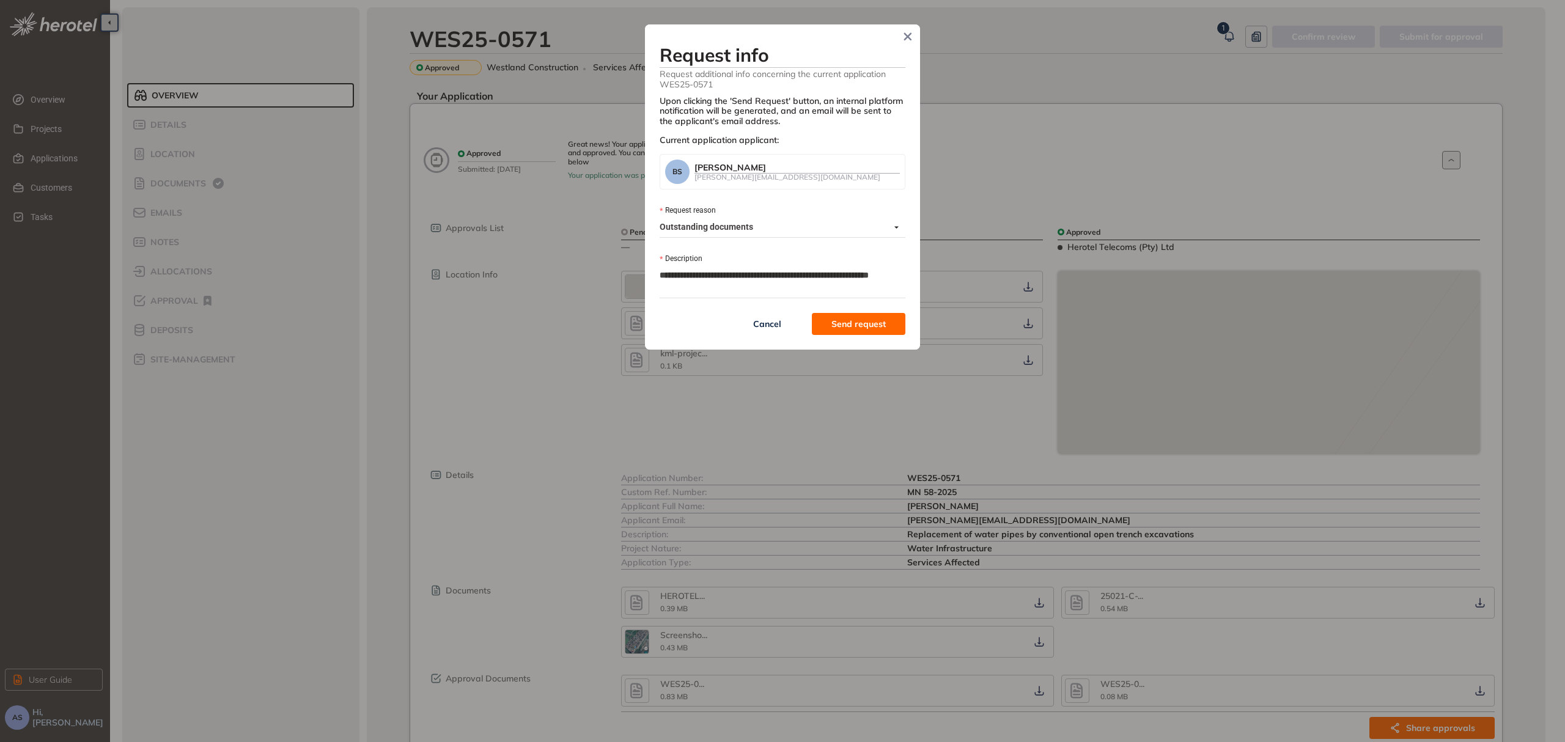
type textarea "**********"
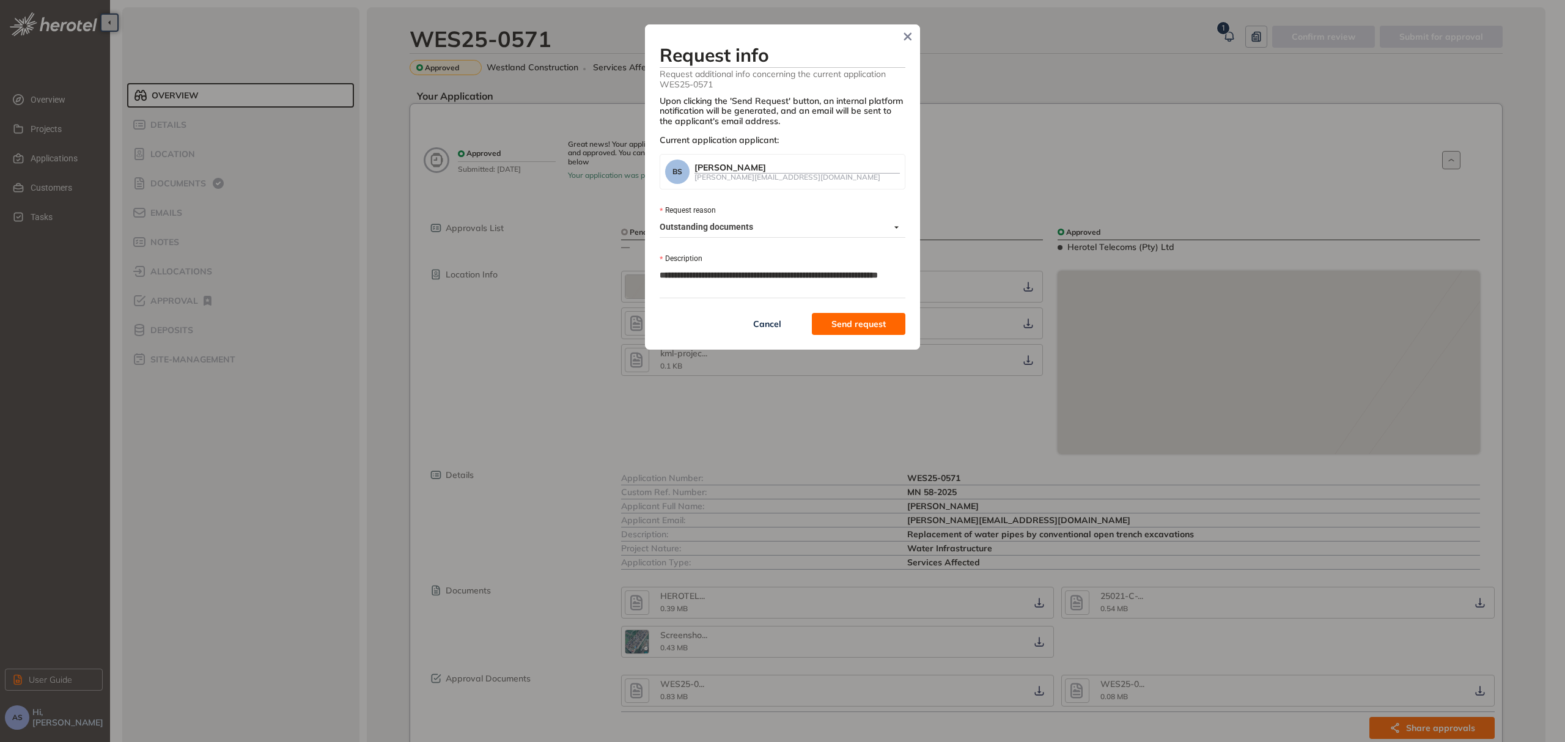
type textarea "**********"
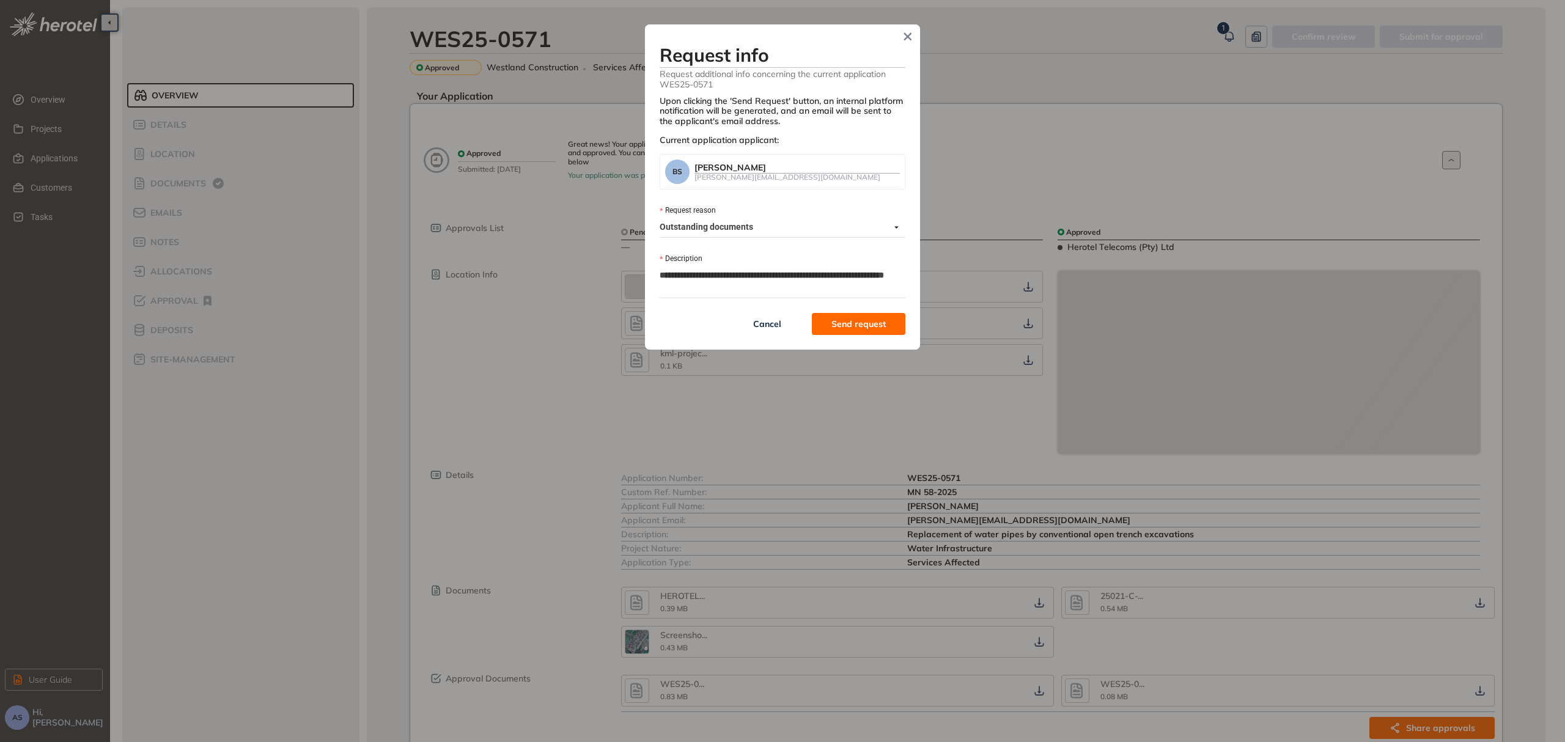
type textarea "**********"
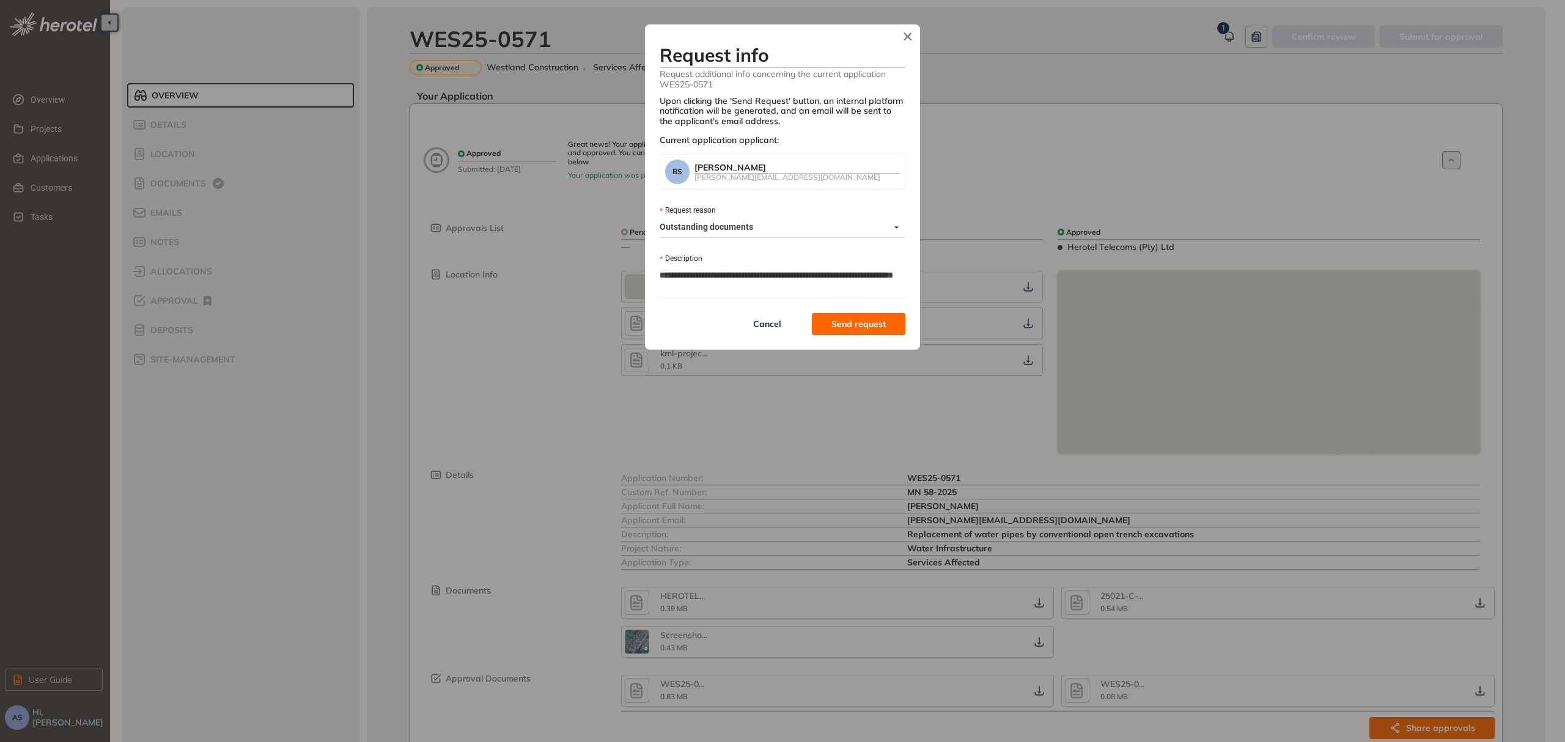
type textarea "**********"
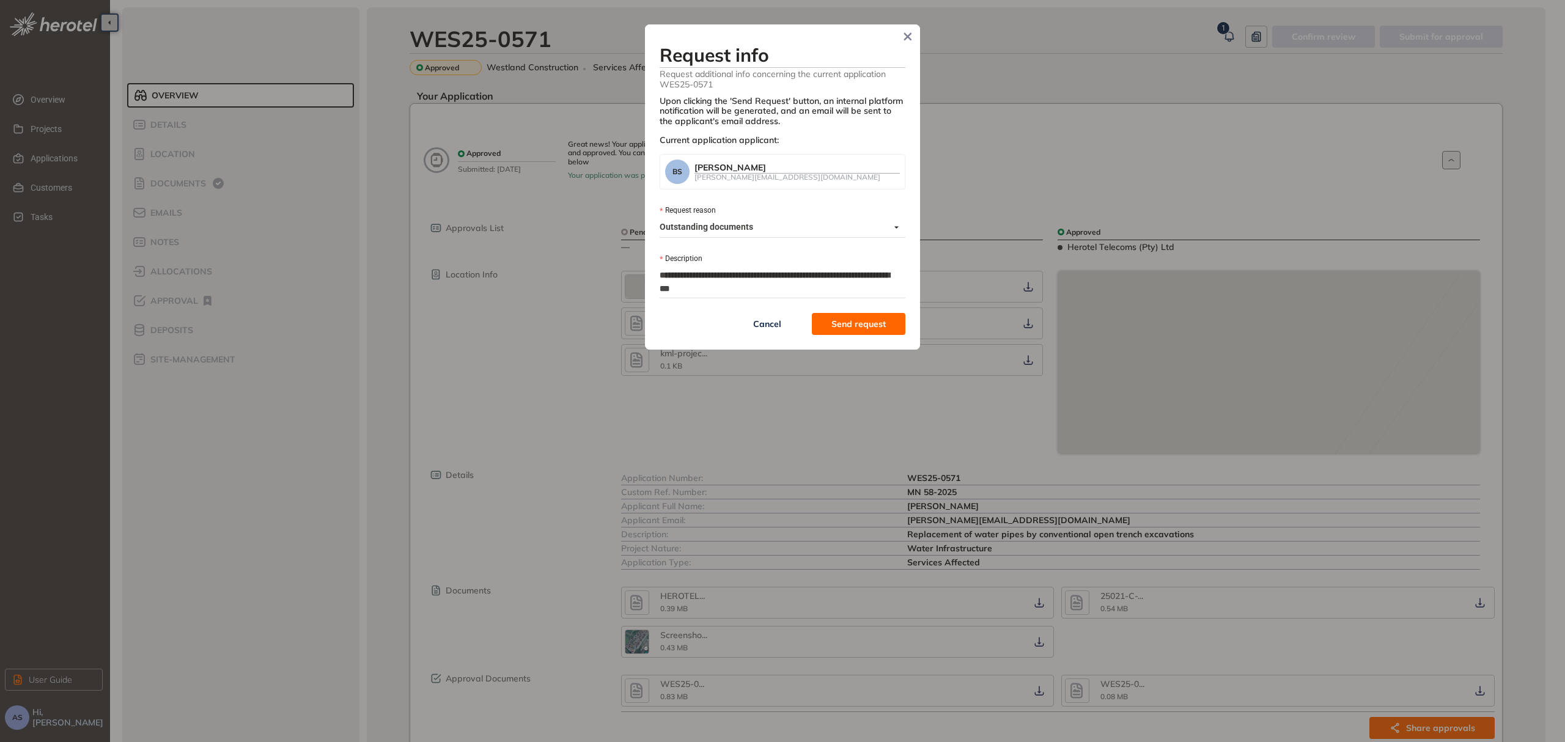
type textarea "**********"
click at [712, 289] on textarea "**********" at bounding box center [783, 282] width 246 height 32
type textarea "**********"
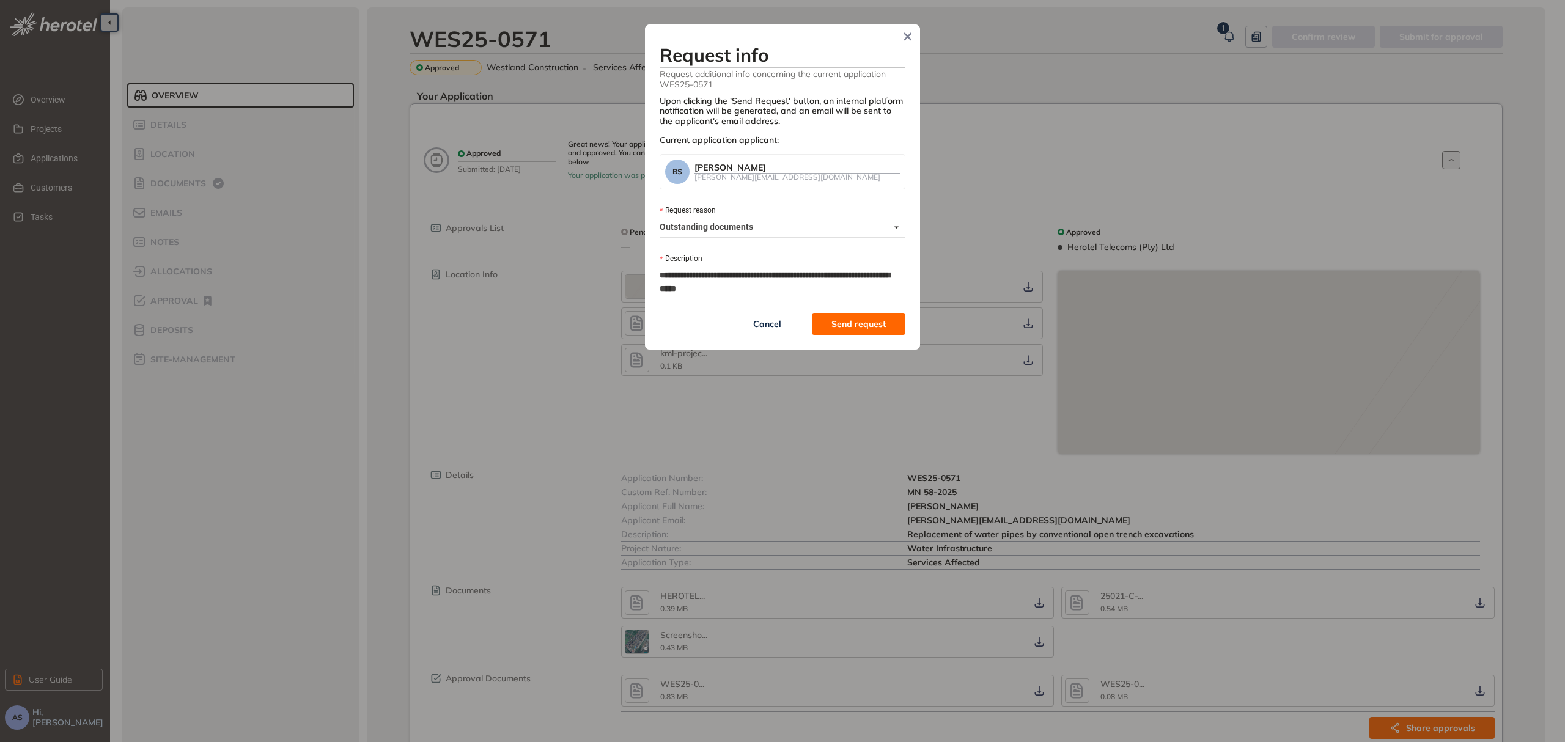
type textarea "**********"
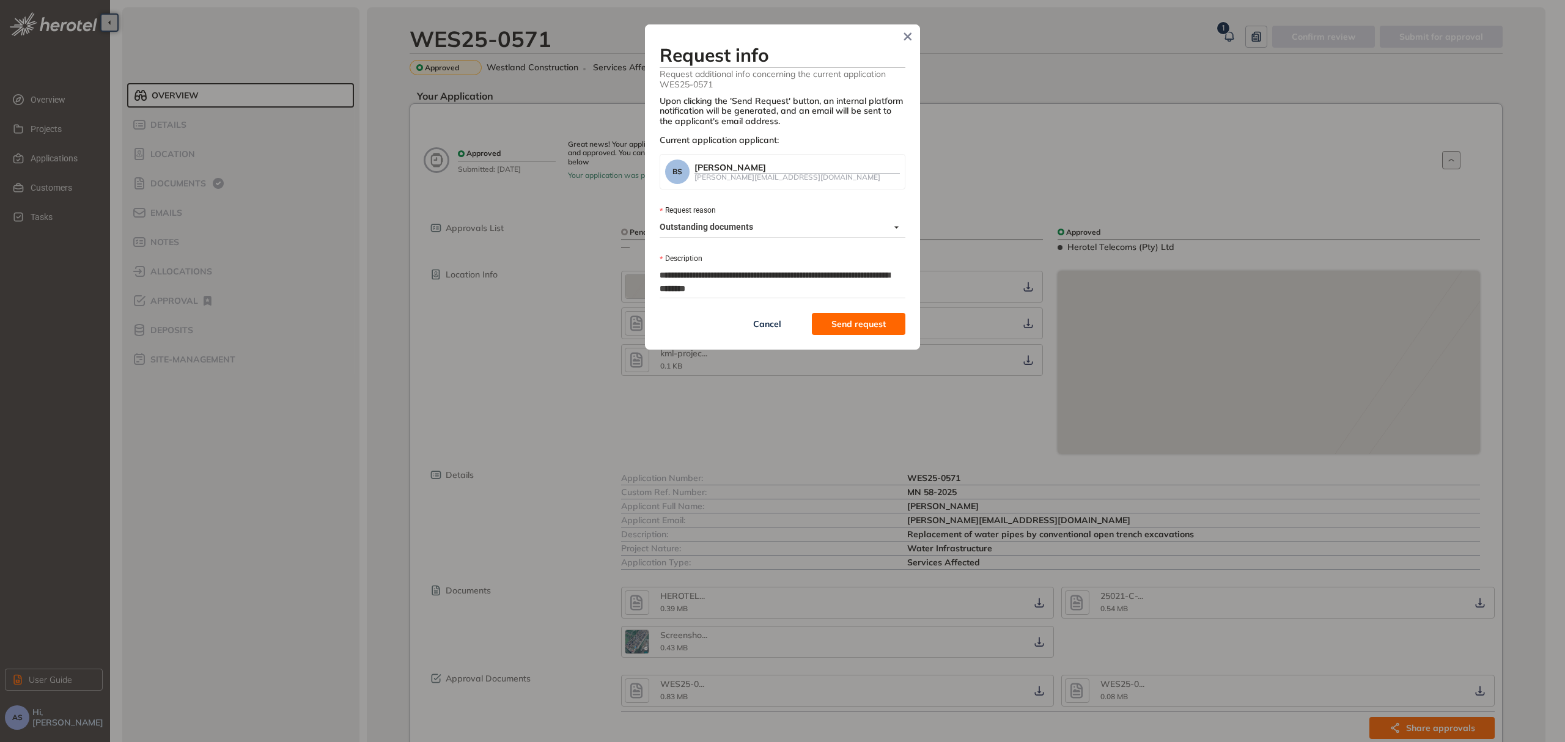
type textarea "**********"
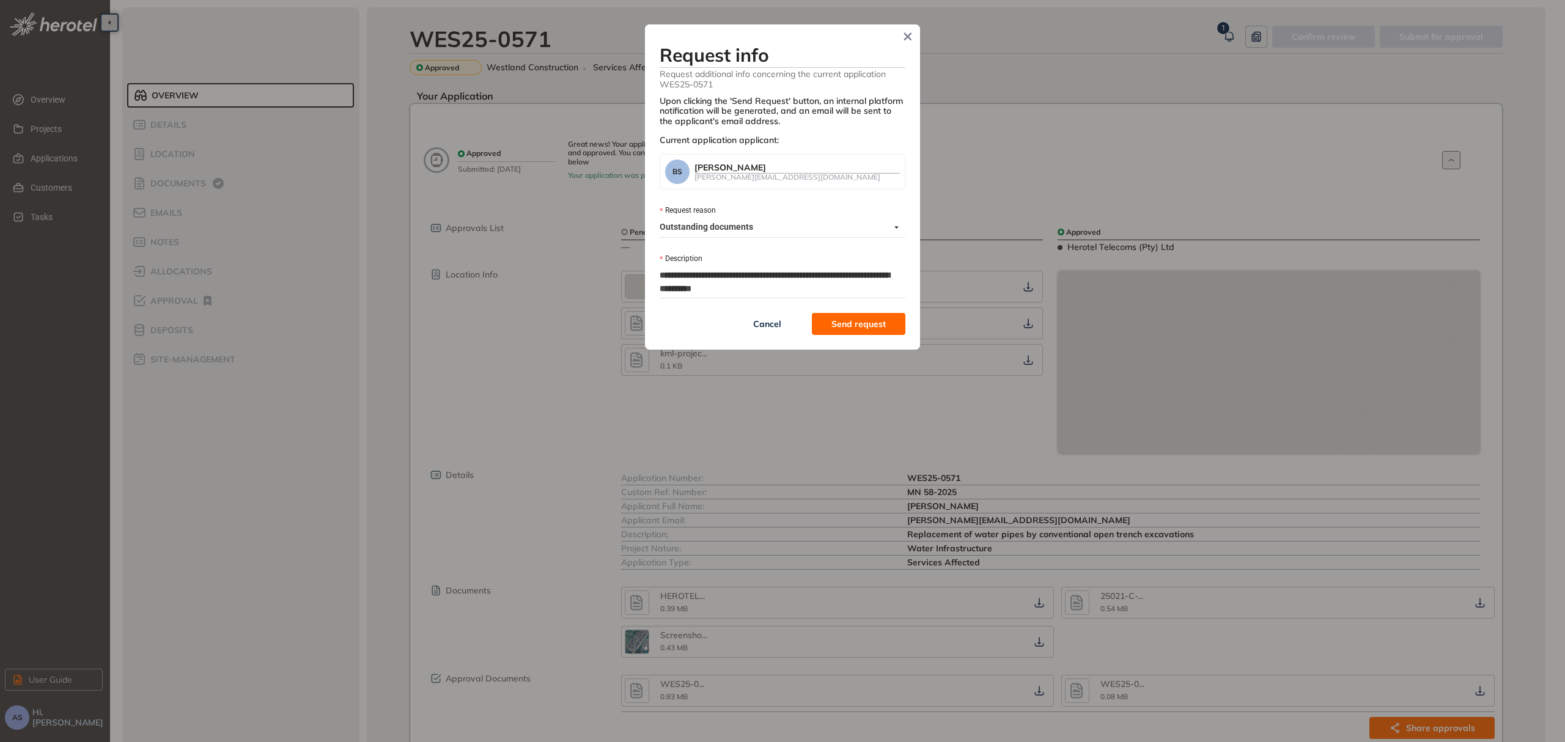
type textarea "**********"
click at [908, 38] on icon "Close" at bounding box center [908, 36] width 9 height 9
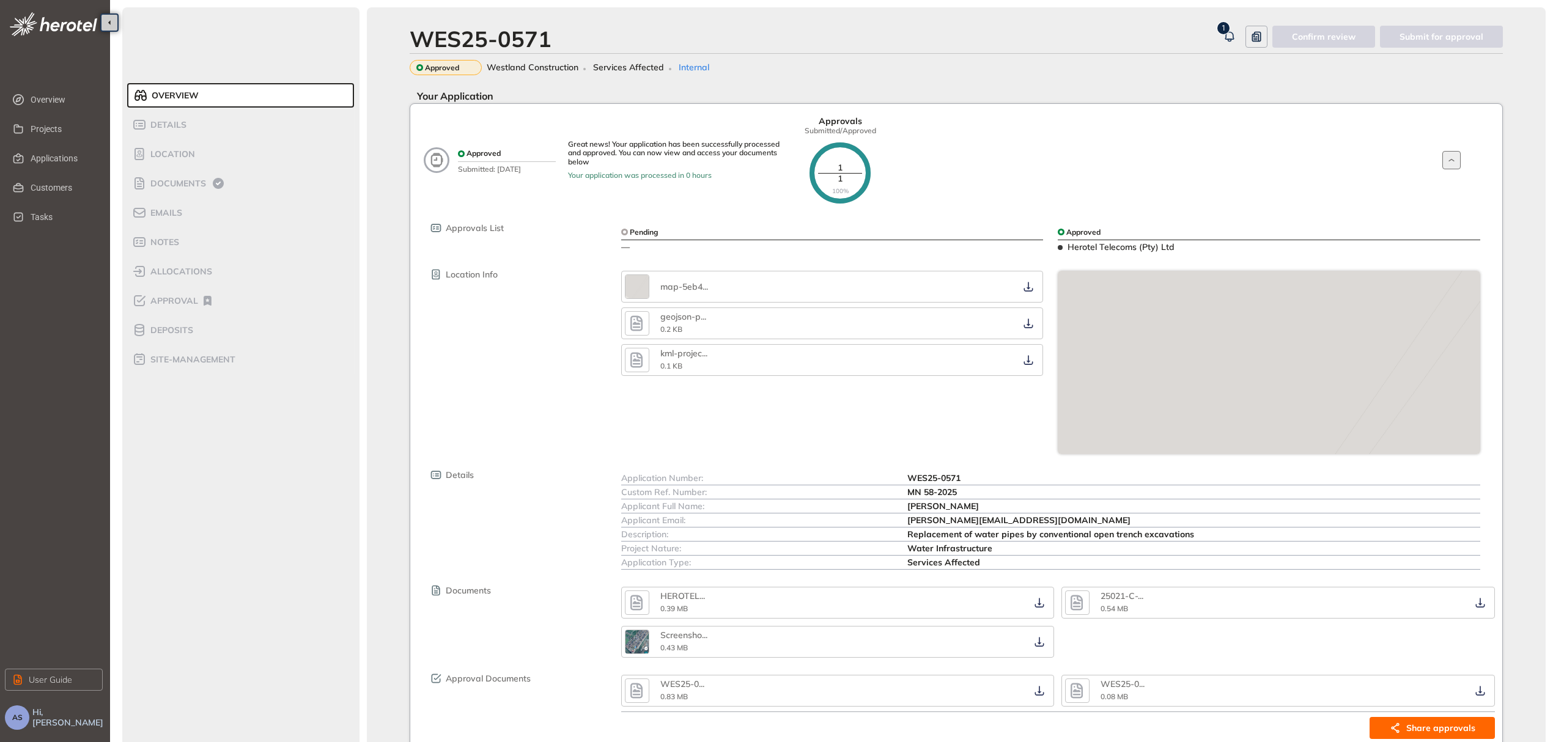
click at [849, 171] on icon at bounding box center [840, 172] width 61 height 61
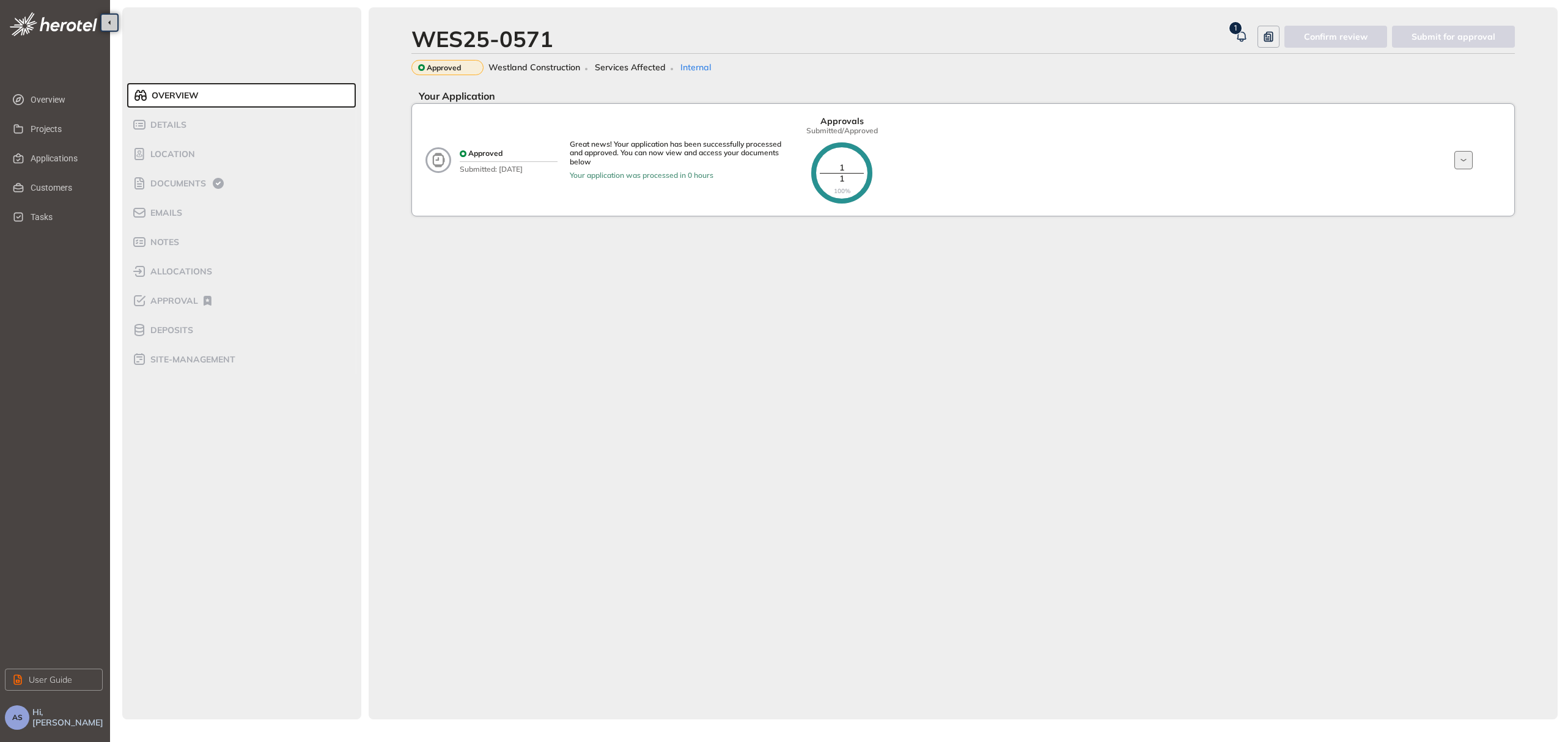
click at [849, 171] on icon at bounding box center [841, 172] width 61 height 61
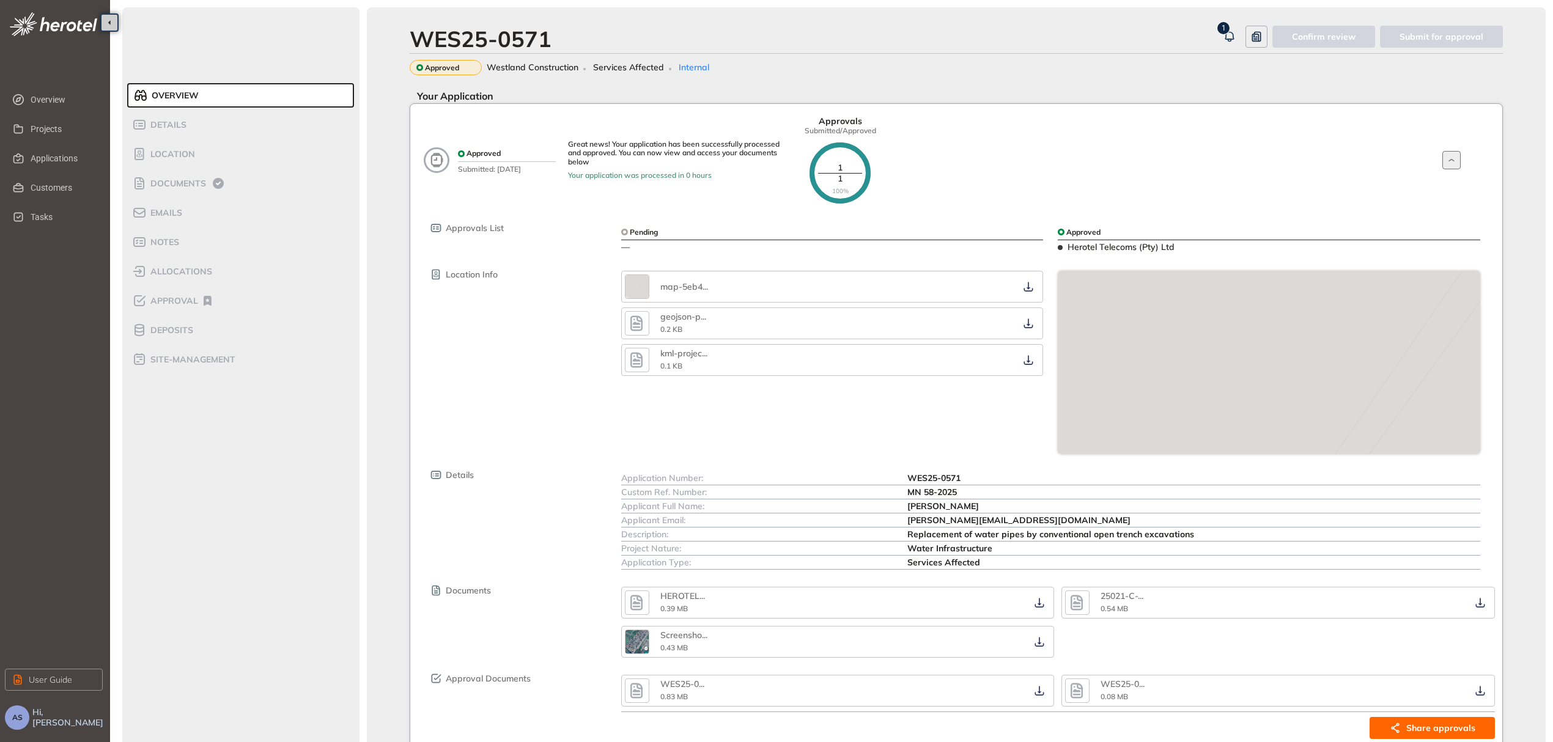
scroll to position [73, 0]
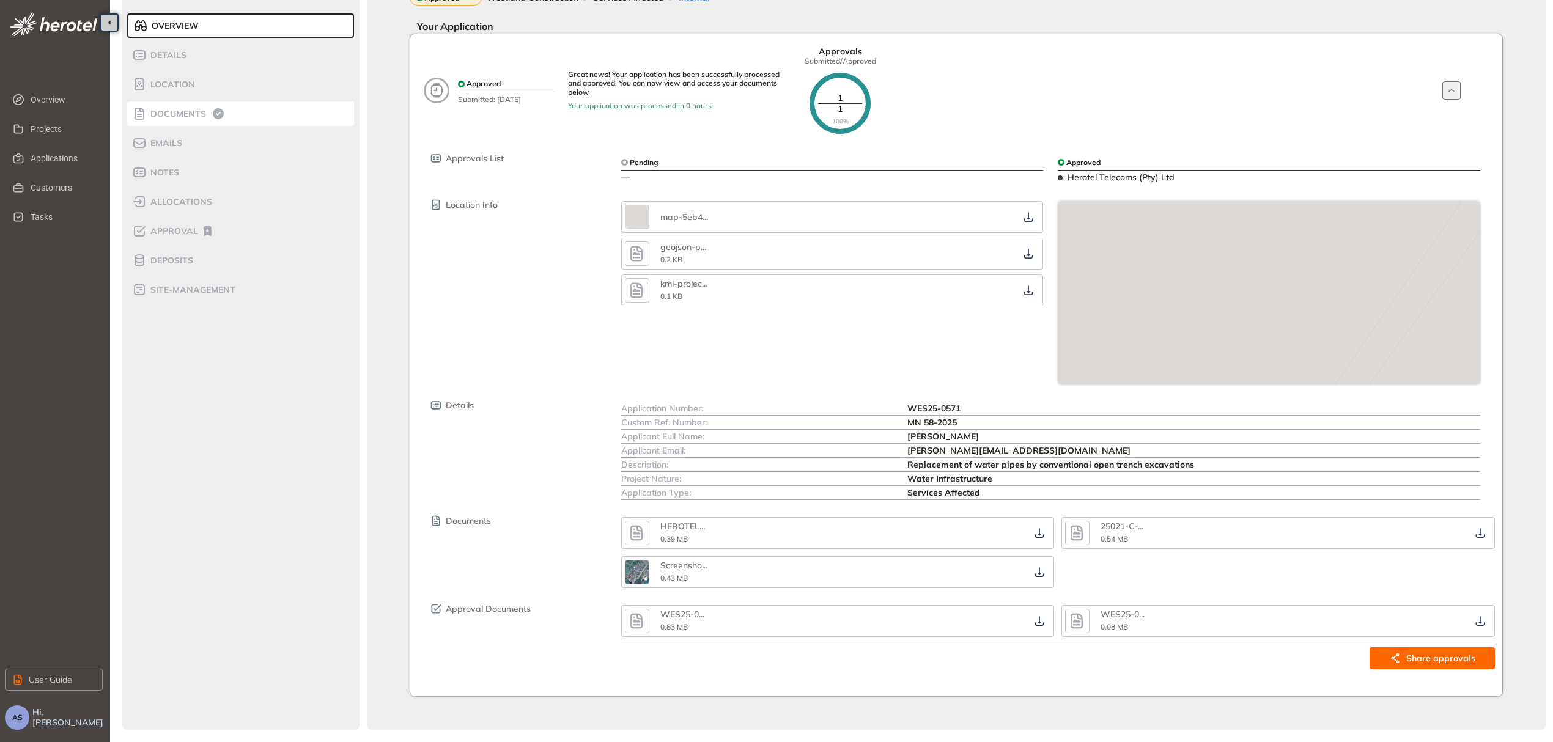
click at [184, 110] on span "Documents" at bounding box center [176, 114] width 59 height 10
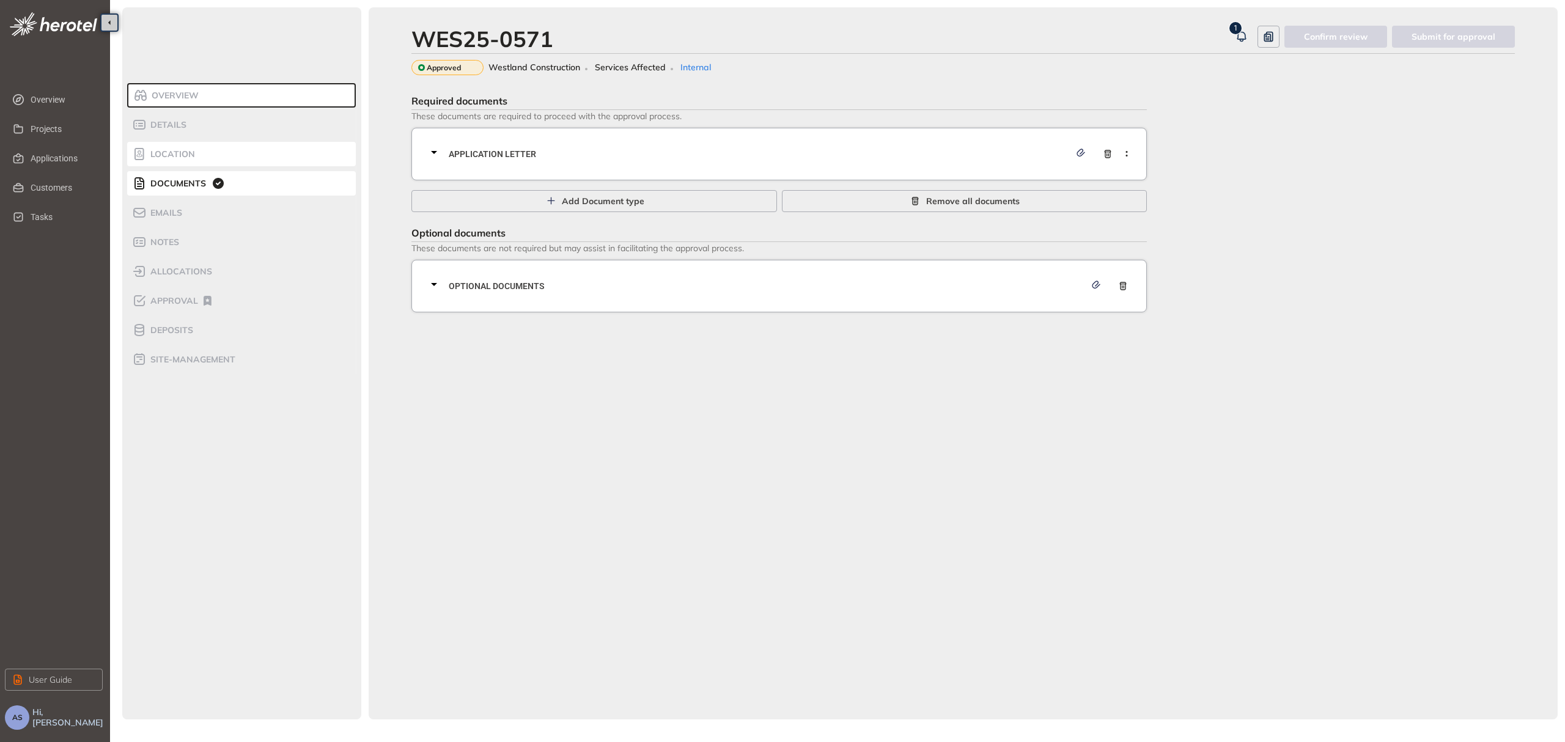
click at [167, 152] on span "Location" at bounding box center [171, 154] width 48 height 10
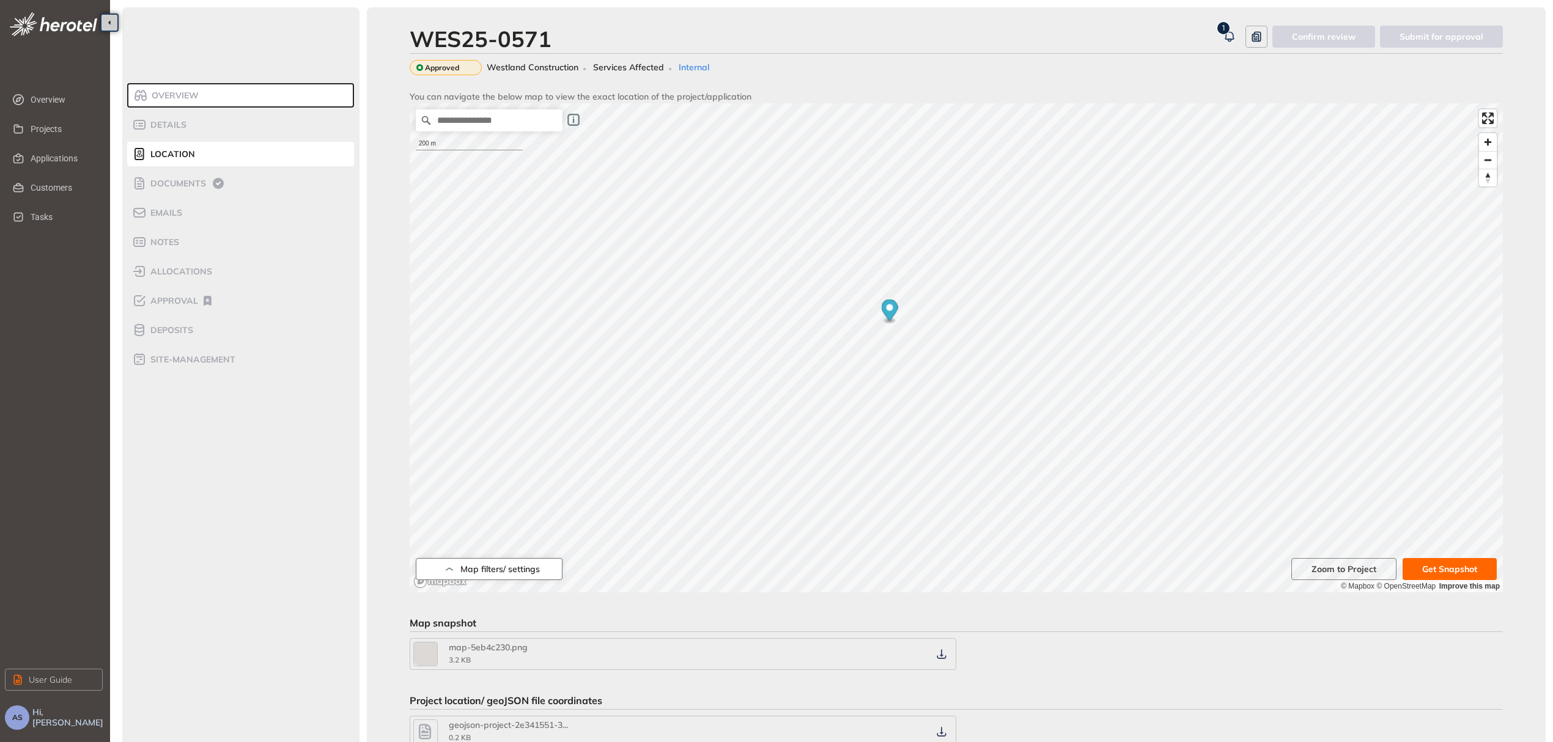
click at [523, 572] on span "Map filters/ settings" at bounding box center [499, 569] width 79 height 10
click at [448, 506] on button "button" at bounding box center [441, 506] width 27 height 13
click at [451, 530] on button "button" at bounding box center [441, 529] width 27 height 13
click at [451, 570] on icon "button" at bounding box center [449, 569] width 12 height 15
click at [450, 484] on button "button" at bounding box center [441, 481] width 27 height 13
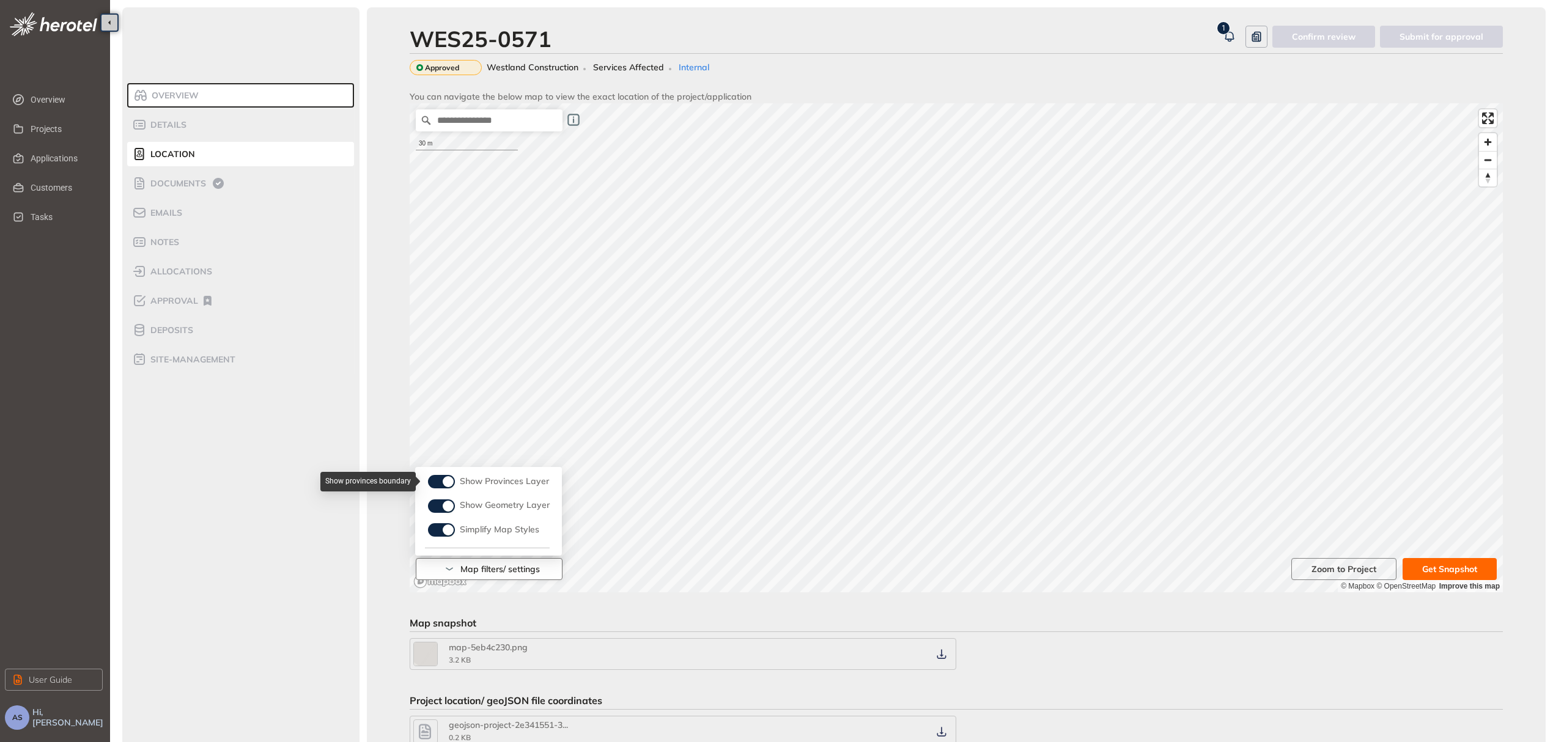
click at [434, 485] on button "button" at bounding box center [441, 481] width 27 height 13
click at [1341, 570] on span "Zoom to Project" at bounding box center [1344, 569] width 65 height 13
click at [1353, 571] on span "Zoom to Project" at bounding box center [1344, 569] width 65 height 13
click at [1492, 164] on span "Zoom out" at bounding box center [1488, 160] width 18 height 17
click at [1233, 32] on icon "button" at bounding box center [1229, 35] width 8 height 7
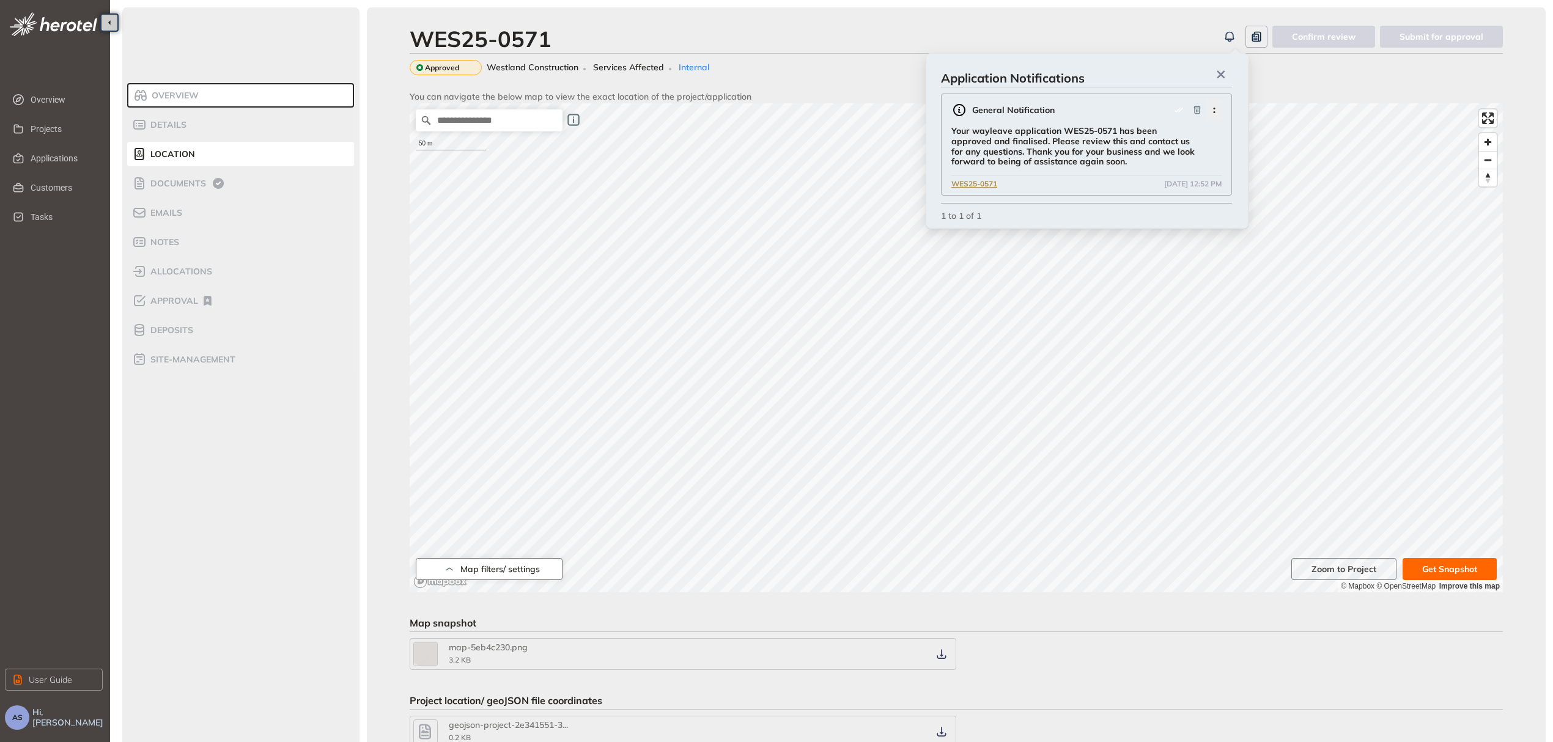
click at [1209, 108] on icon "button" at bounding box center [1214, 111] width 12 height 6
click at [1109, 108] on div "General Notification" at bounding box center [1086, 110] width 270 height 22
click at [1285, 84] on div "WES25-0571 Confirm review Submit for approval Approved Westland Construction Se…" at bounding box center [956, 58] width 1093 height 64
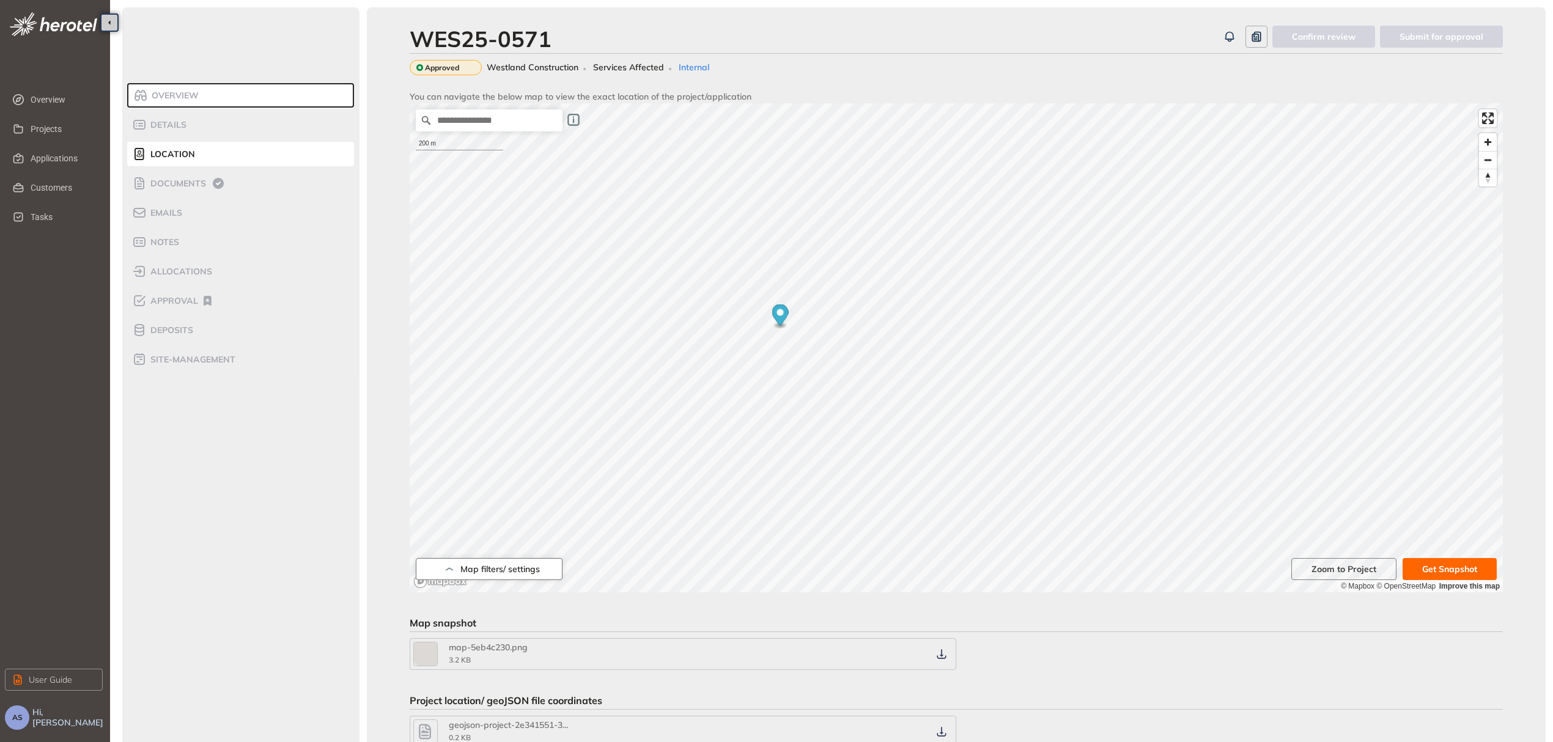
click at [485, 574] on span "Map filters/ settings" at bounding box center [499, 569] width 79 height 10
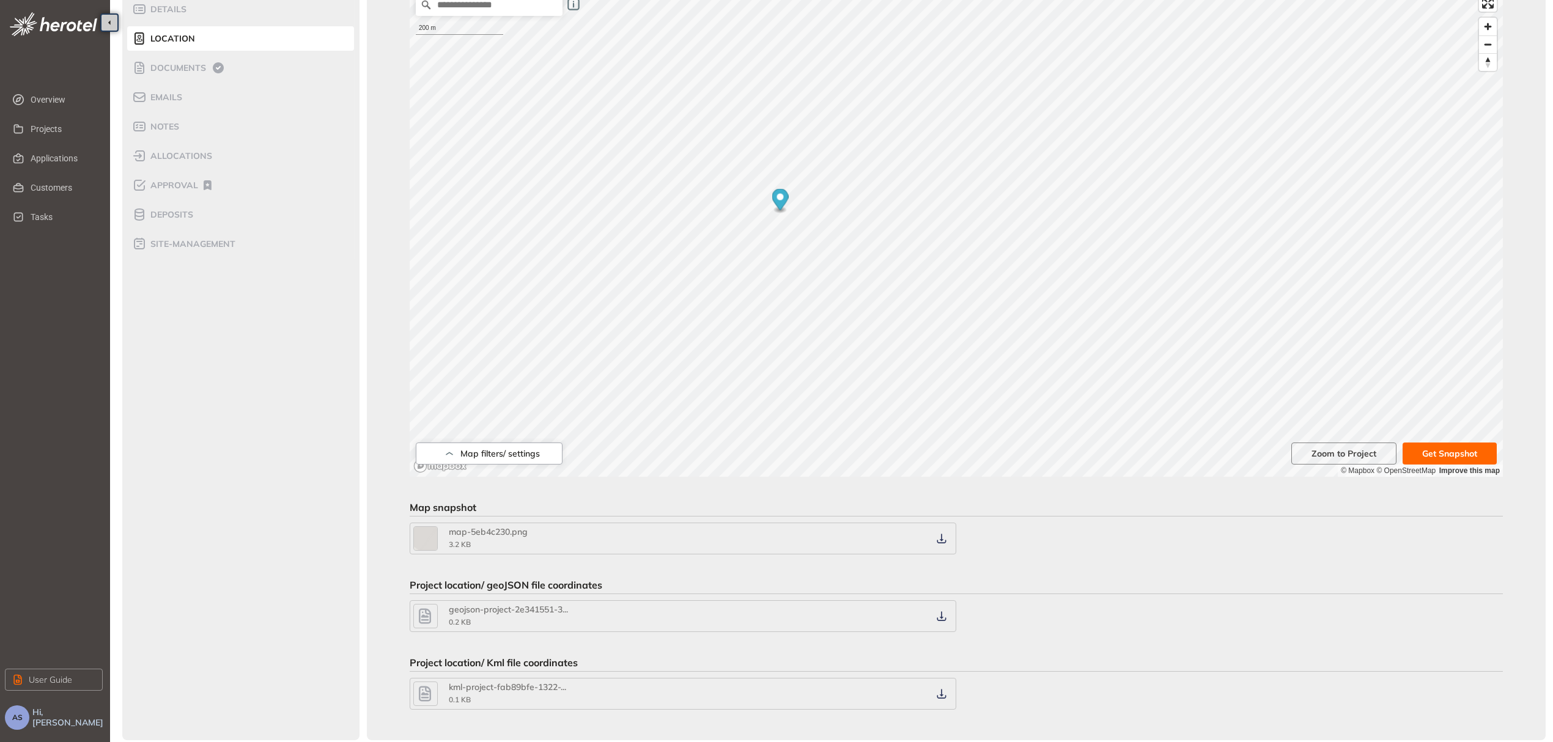
scroll to position [128, 0]
